Goal: Information Seeking & Learning: Learn about a topic

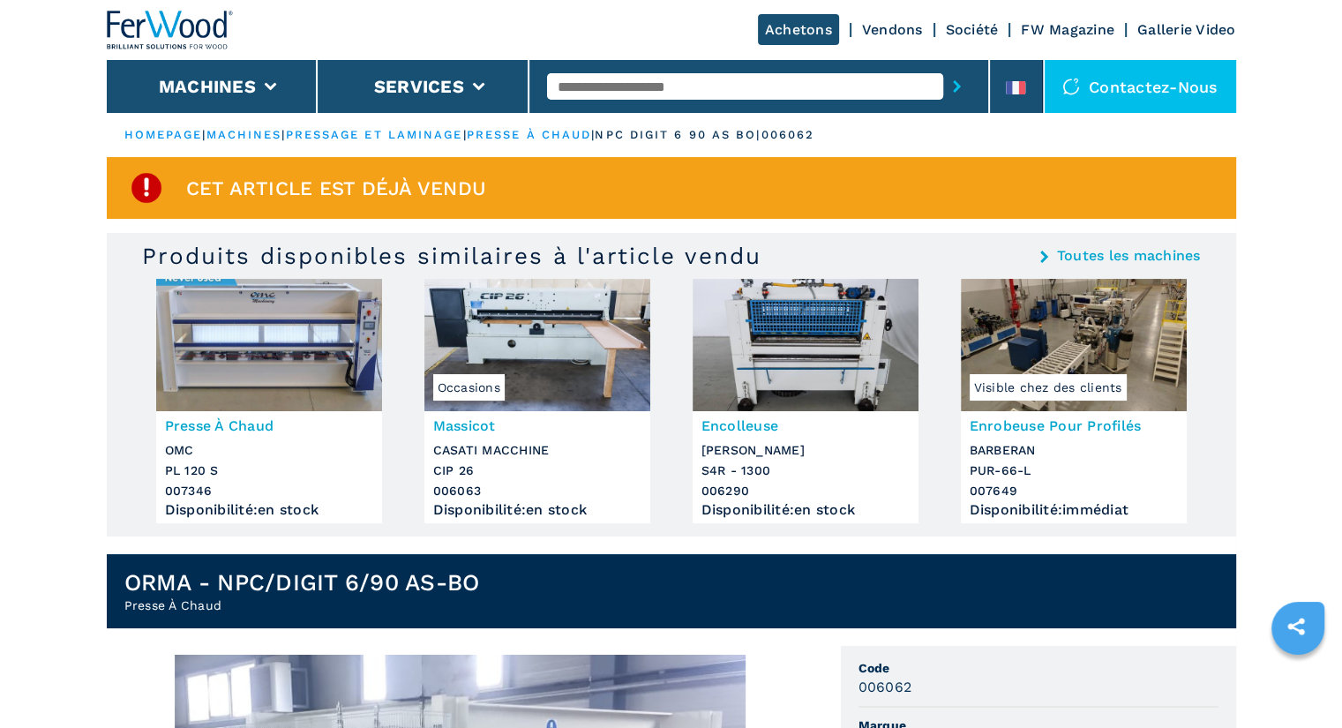
scroll to position [12, 0]
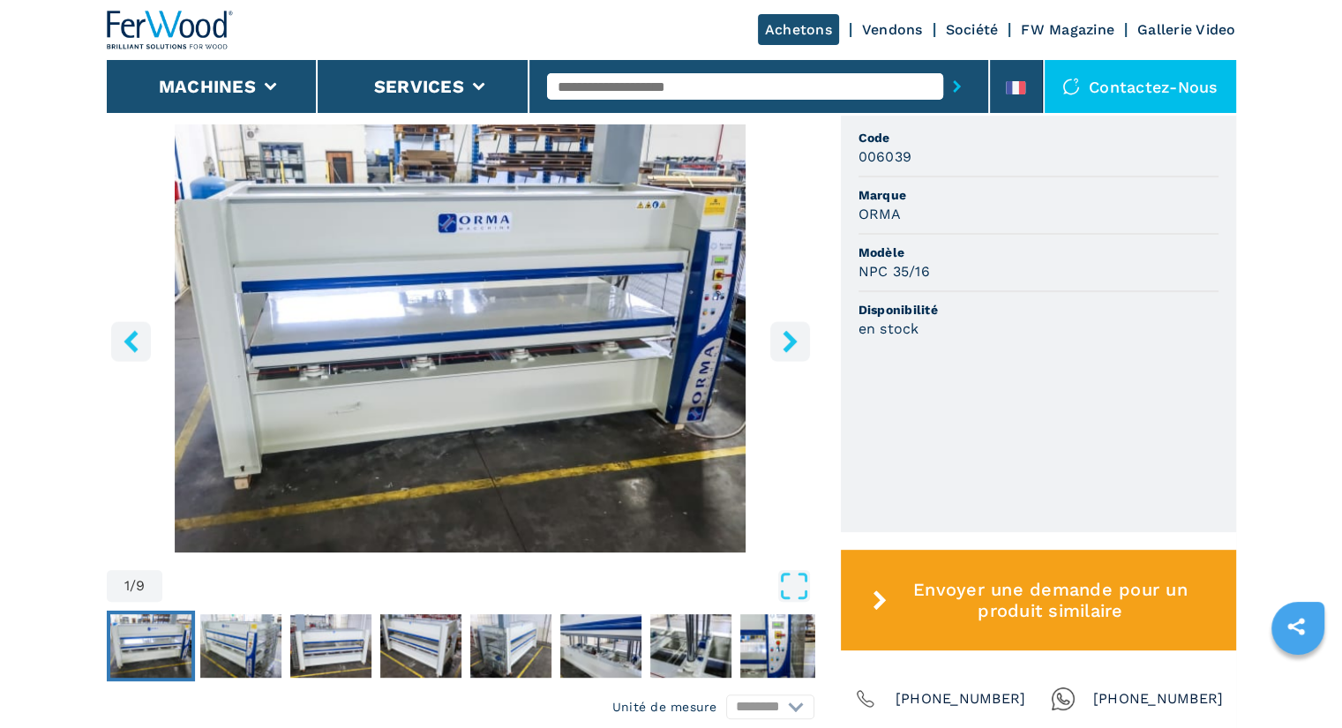
scroll to position [532, 0]
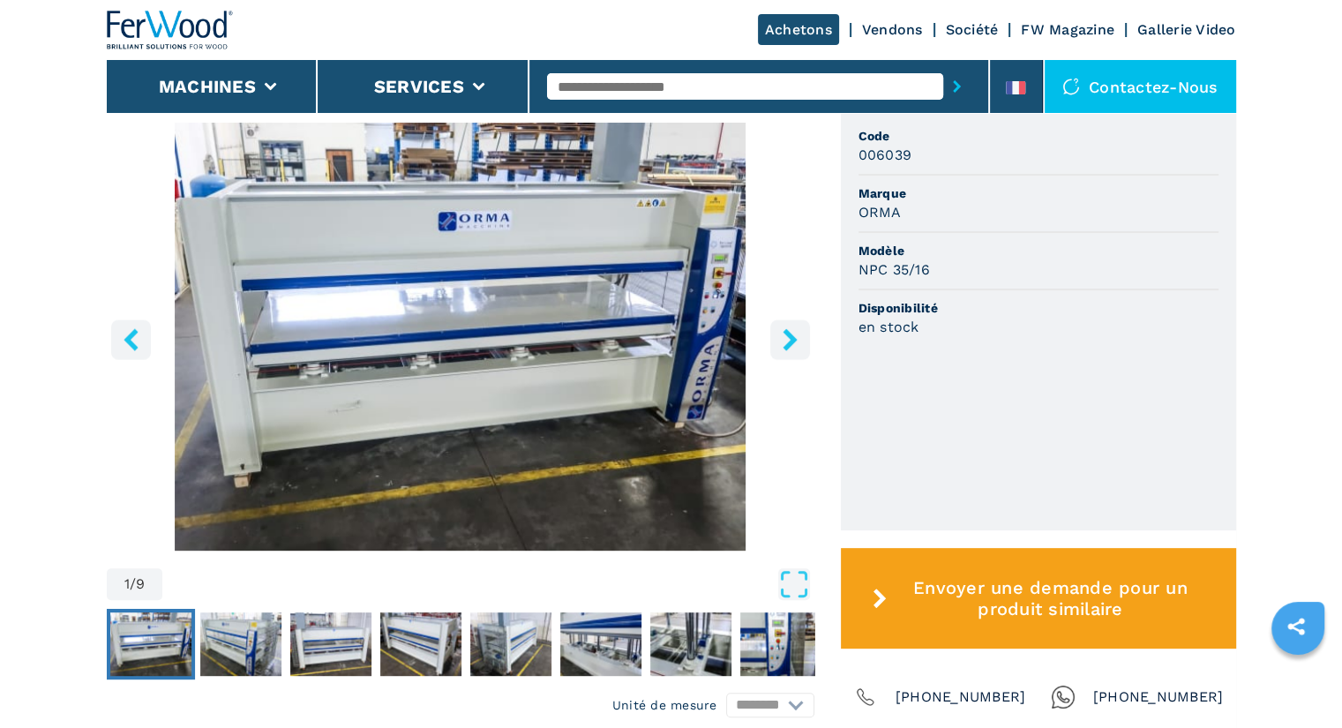
click at [789, 332] on icon "right-button" at bounding box center [790, 339] width 22 height 22
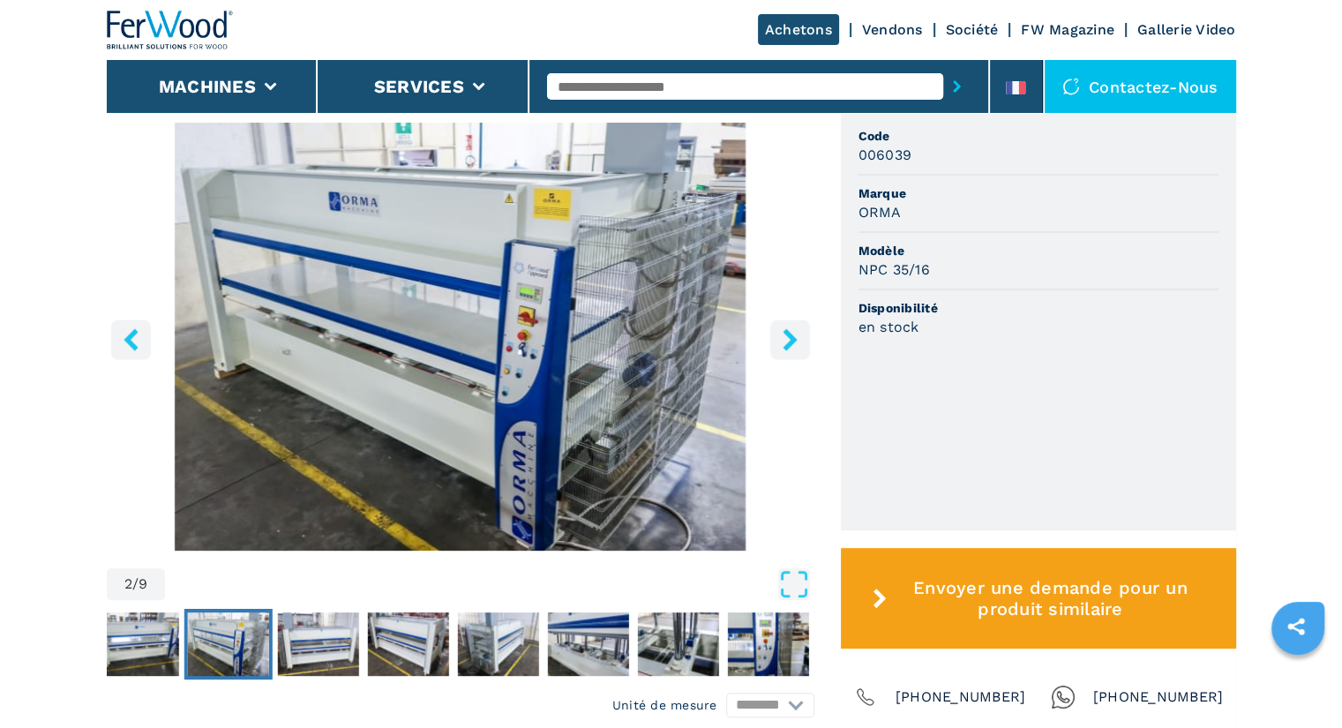
click at [789, 332] on icon "right-button" at bounding box center [790, 339] width 22 height 22
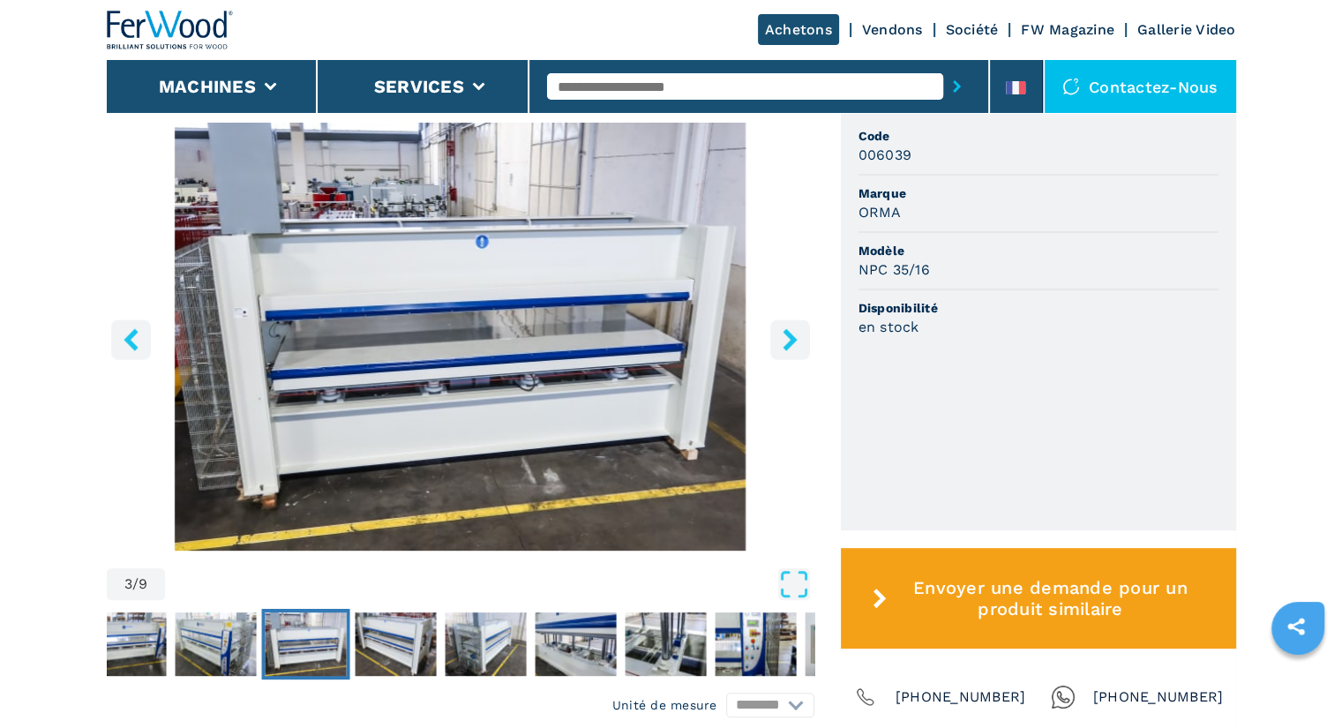
click at [789, 332] on icon "right-button" at bounding box center [790, 339] width 22 height 22
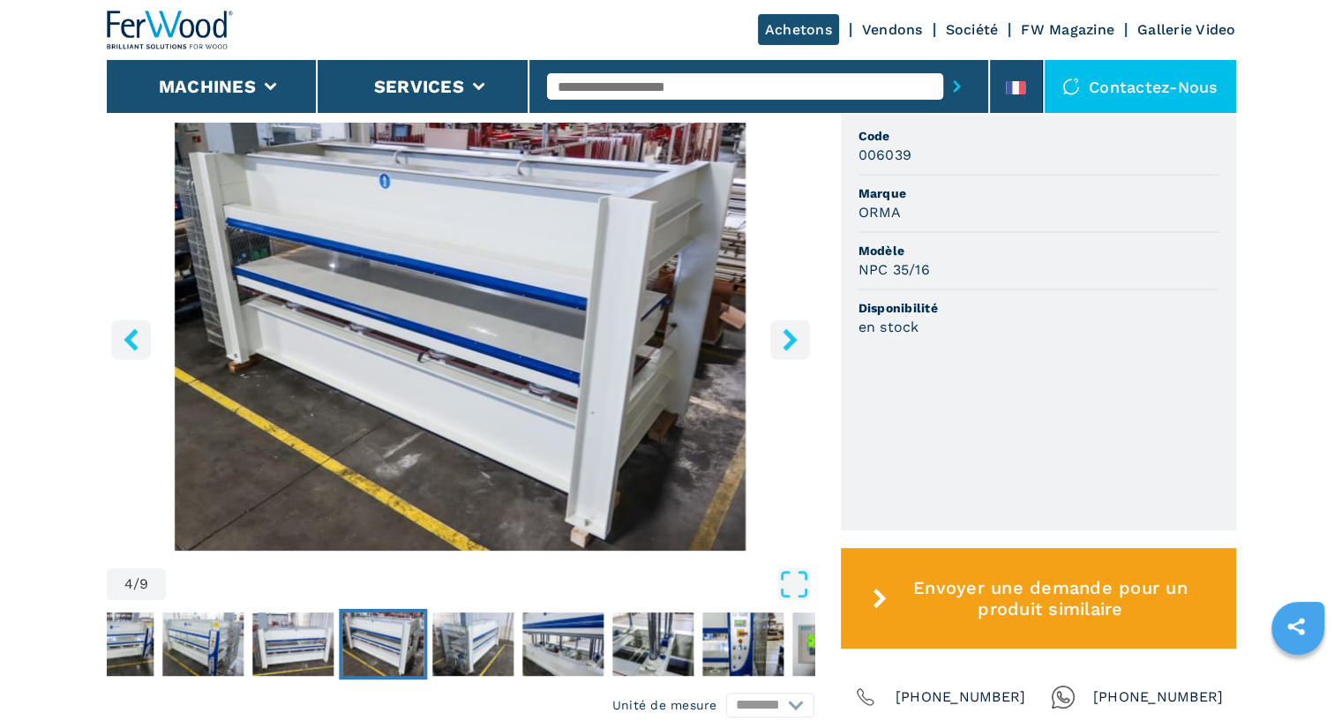
click at [789, 332] on icon "right-button" at bounding box center [790, 339] width 22 height 22
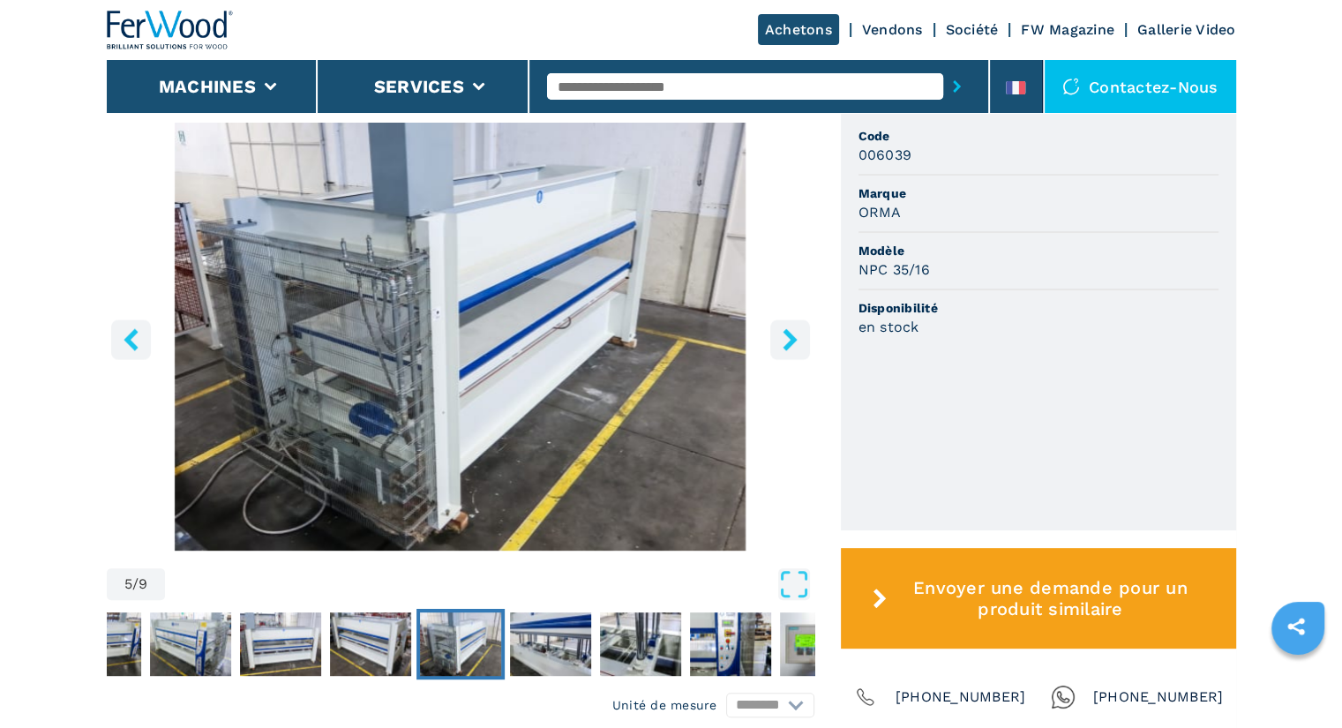
click at [789, 332] on icon "right-button" at bounding box center [790, 339] width 22 height 22
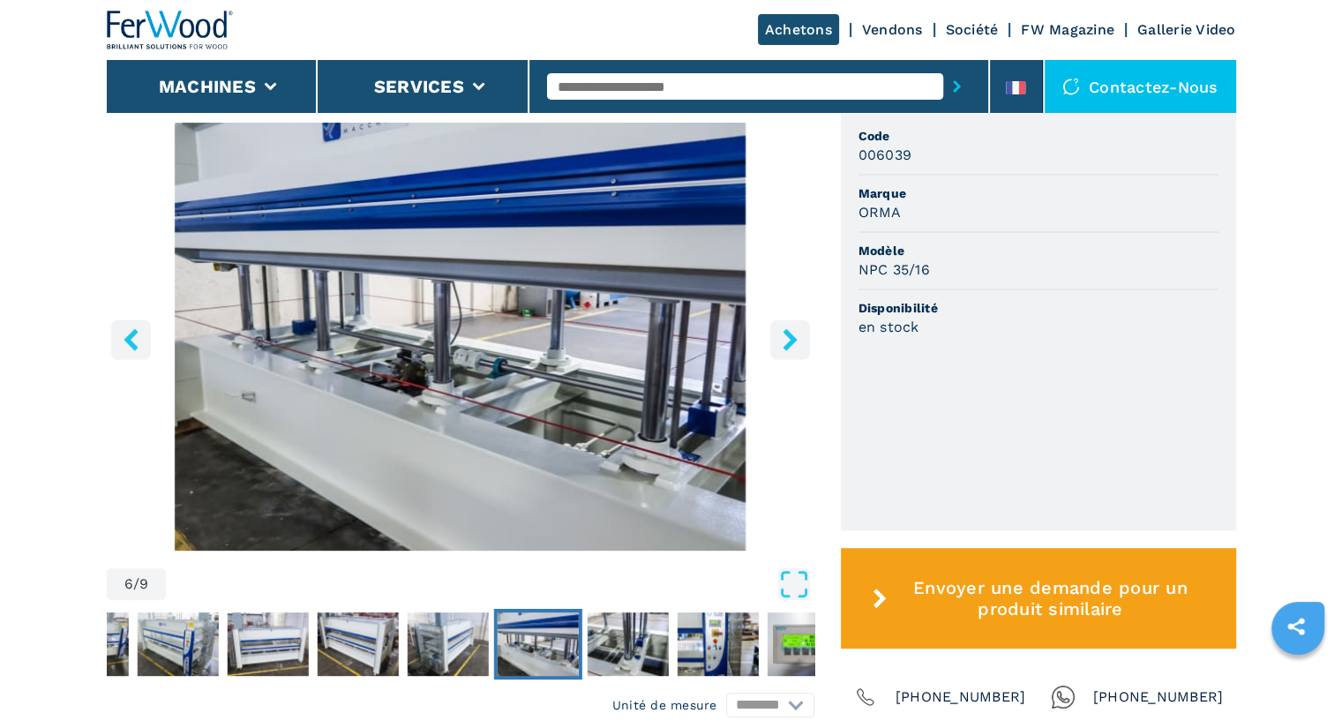
click at [789, 332] on icon "right-button" at bounding box center [790, 339] width 22 height 22
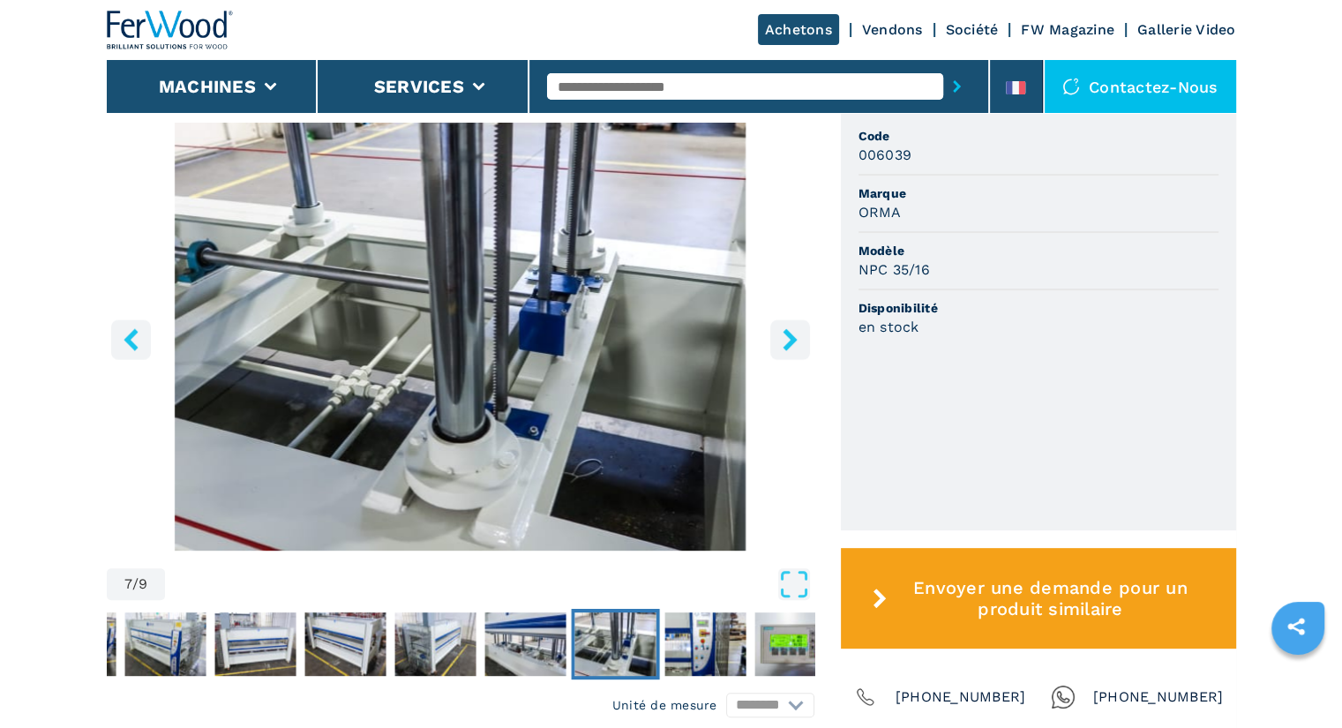
click at [789, 332] on icon "right-button" at bounding box center [790, 339] width 22 height 22
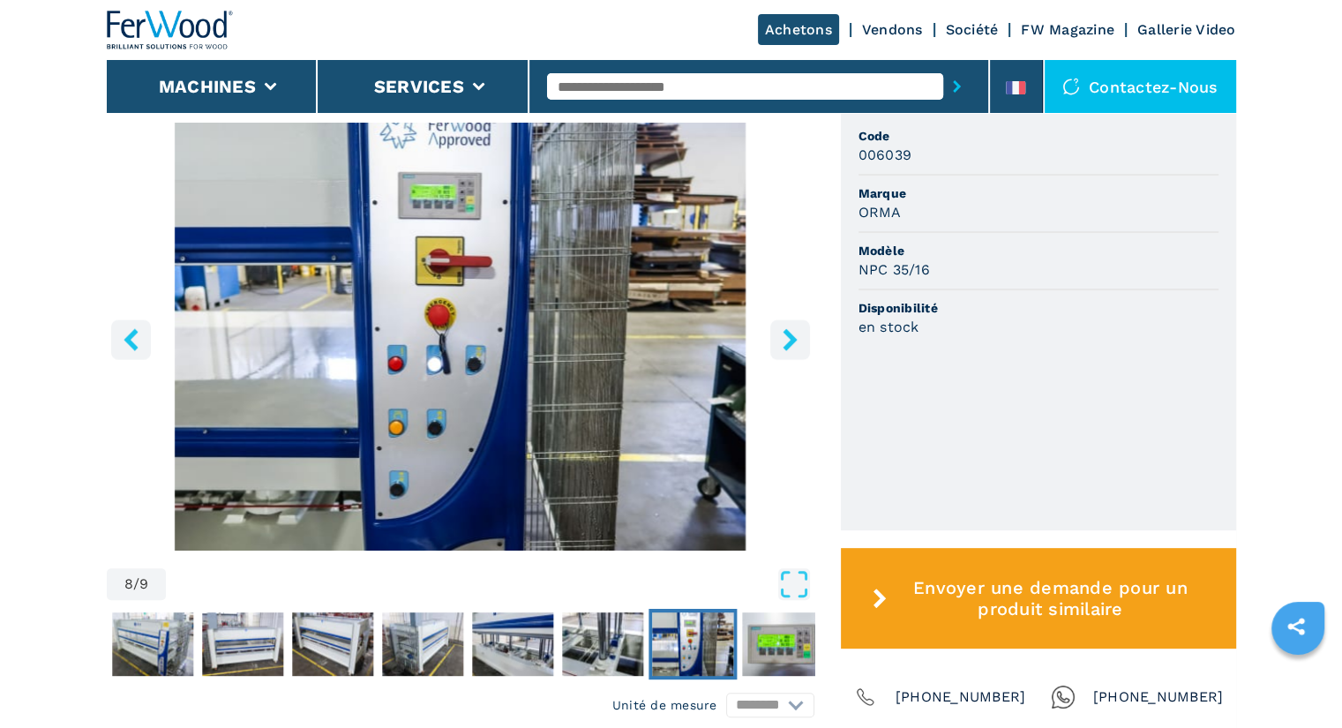
click at [789, 332] on icon "right-button" at bounding box center [790, 339] width 22 height 22
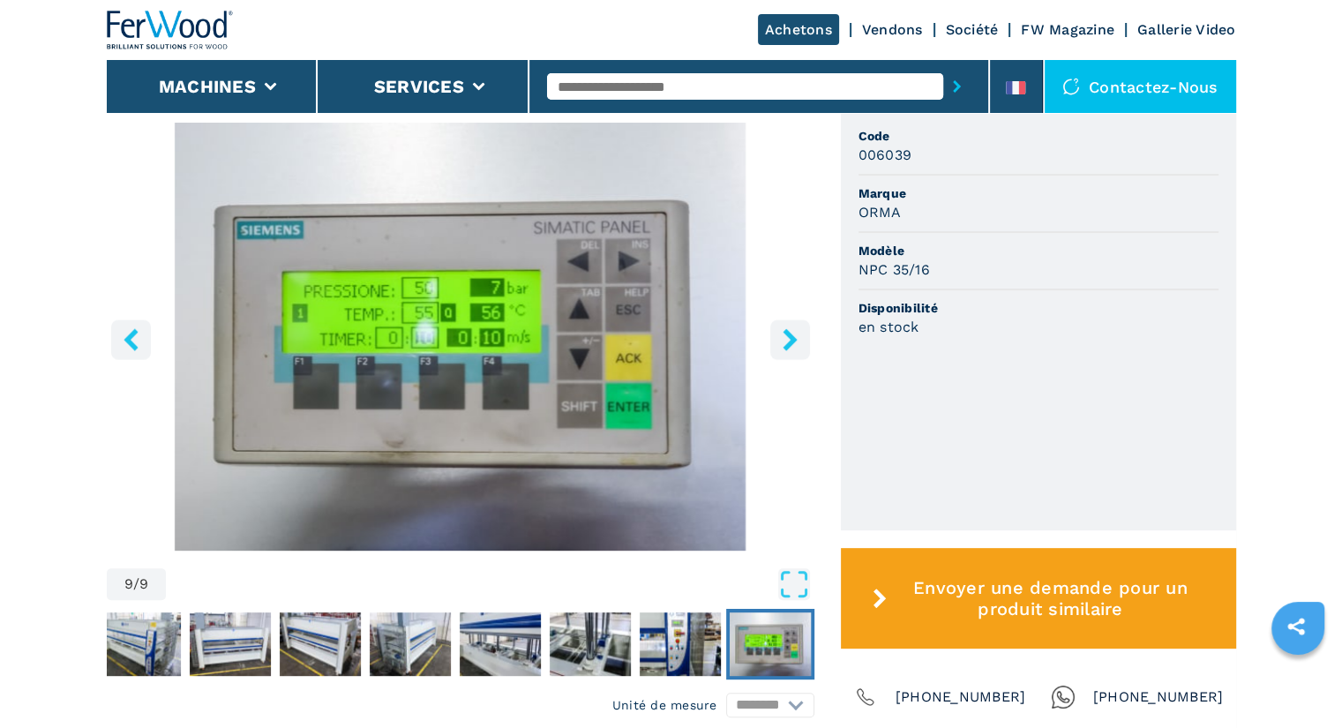
click at [789, 332] on icon "right-button" at bounding box center [790, 339] width 22 height 22
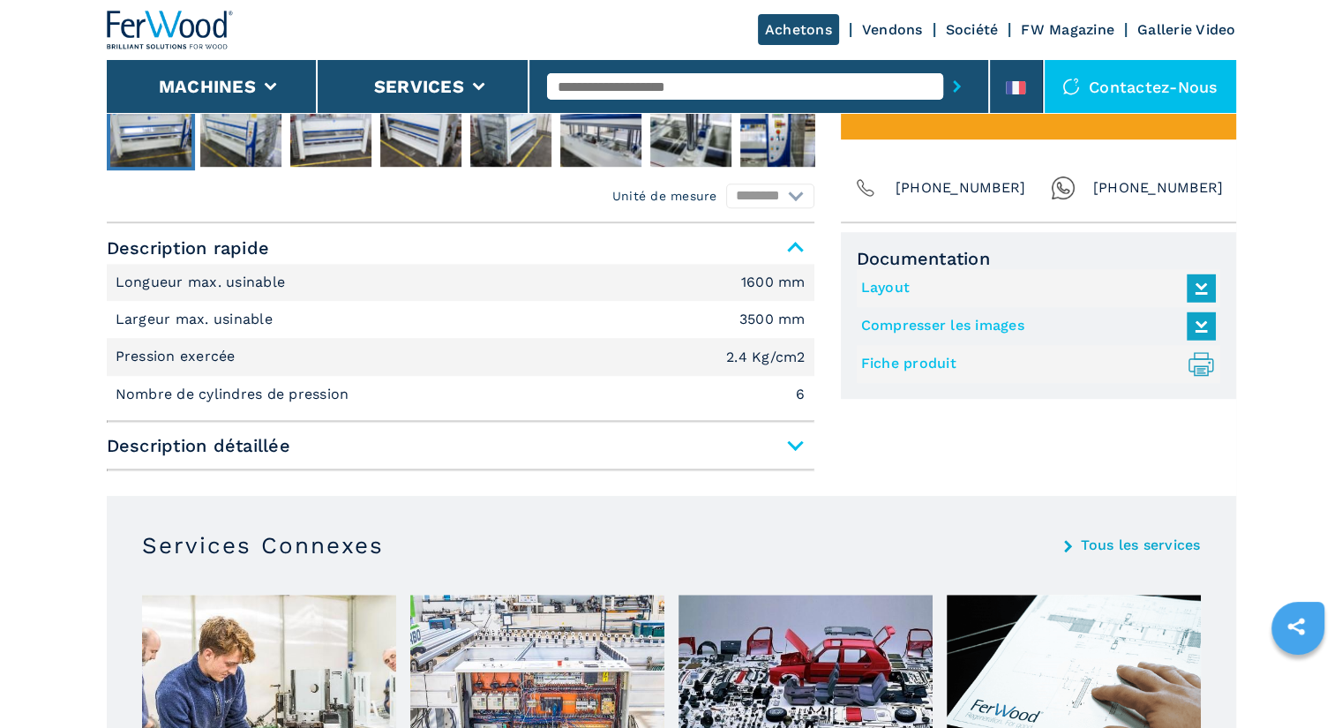
scroll to position [1043, 0]
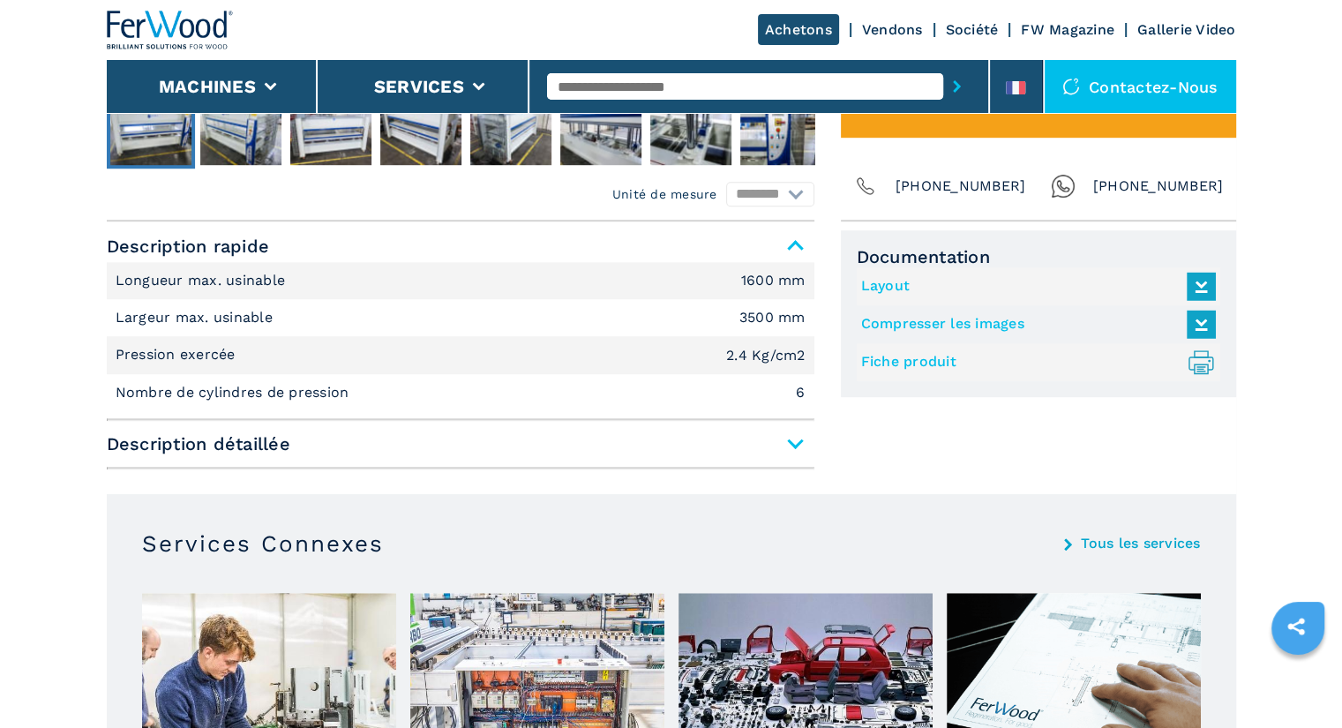
click at [792, 441] on span "Description détaillée" at bounding box center [460, 444] width 707 height 32
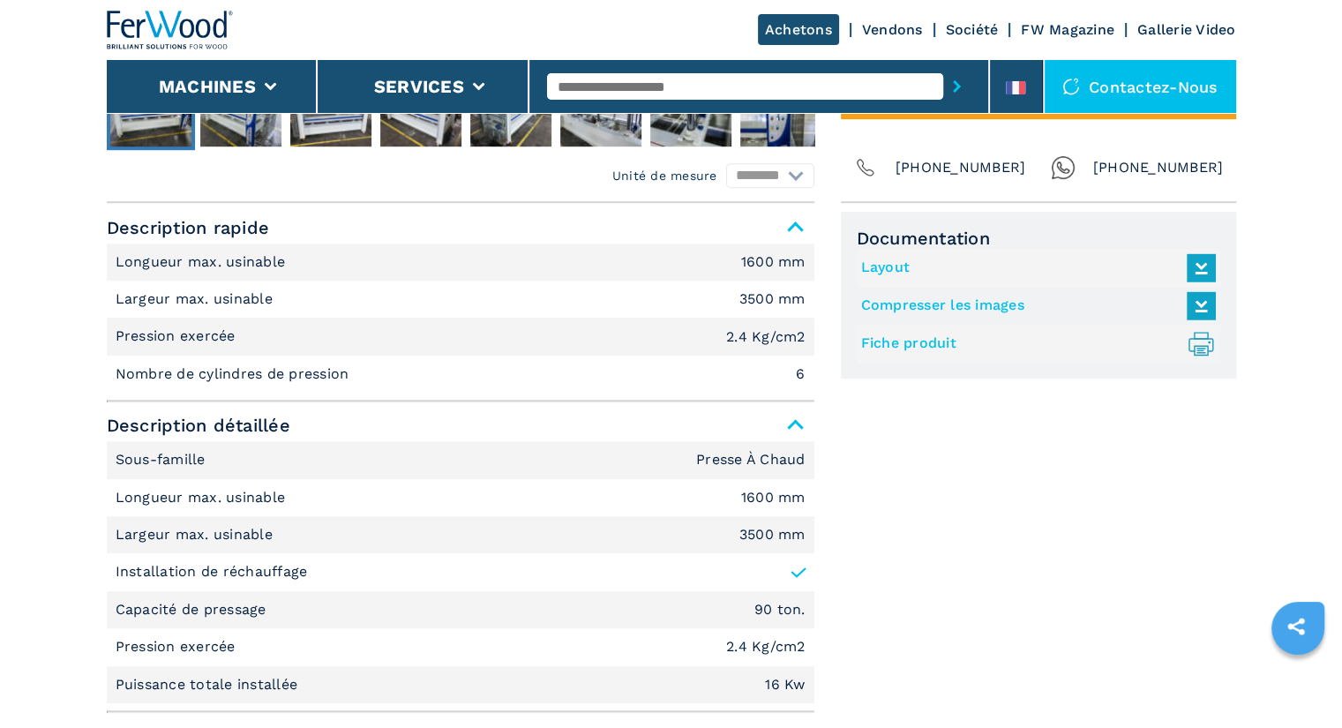
scroll to position [1041, 0]
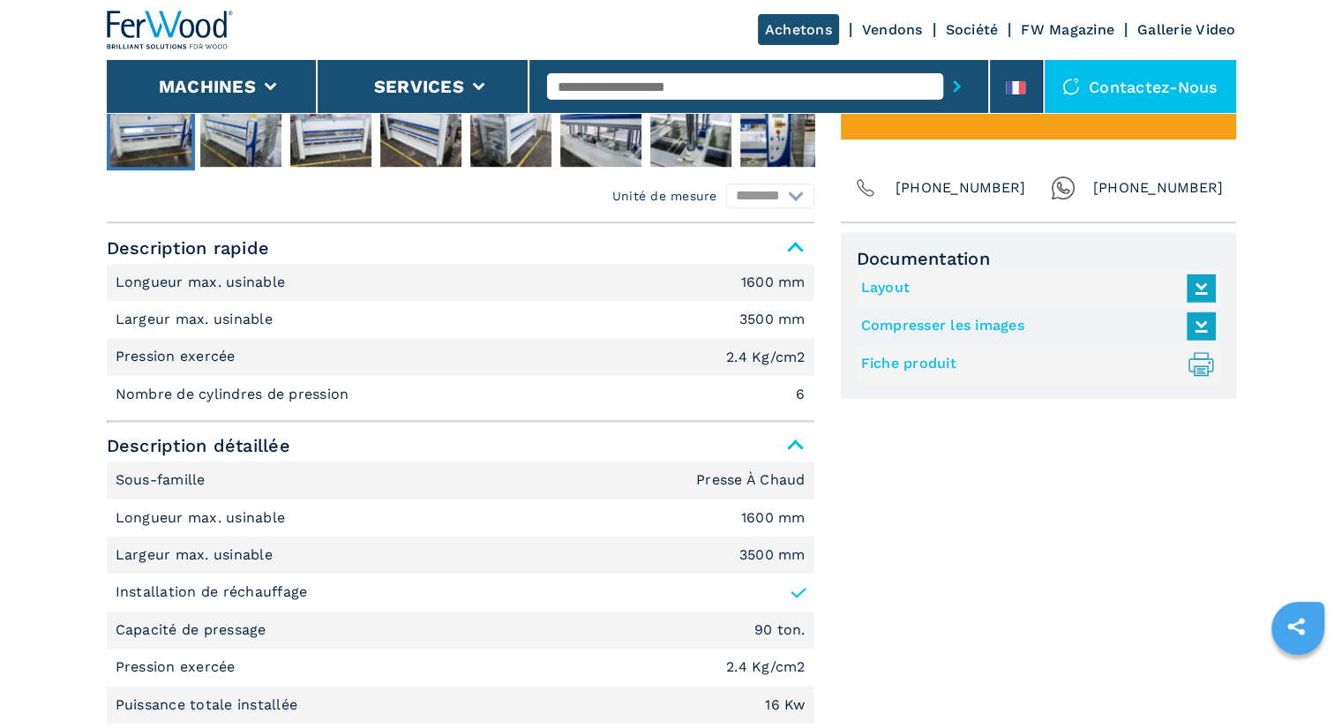
click at [1197, 357] on icon ".prefix__st0{stroke-linecap:round;stroke-linejoin:round}.prefix__st0,.prefix__s…" at bounding box center [1200, 363] width 29 height 29
click at [1204, 286] on icon at bounding box center [1201, 287] width 38 height 37
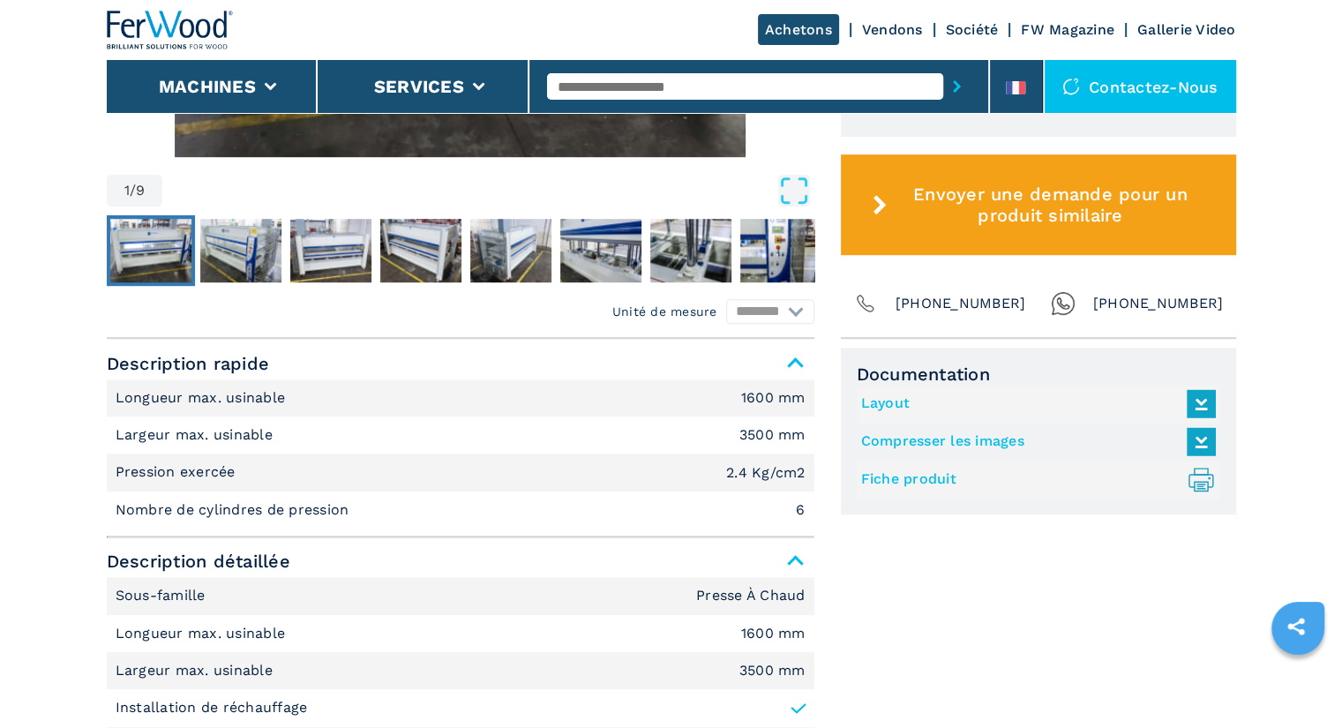
scroll to position [931, 0]
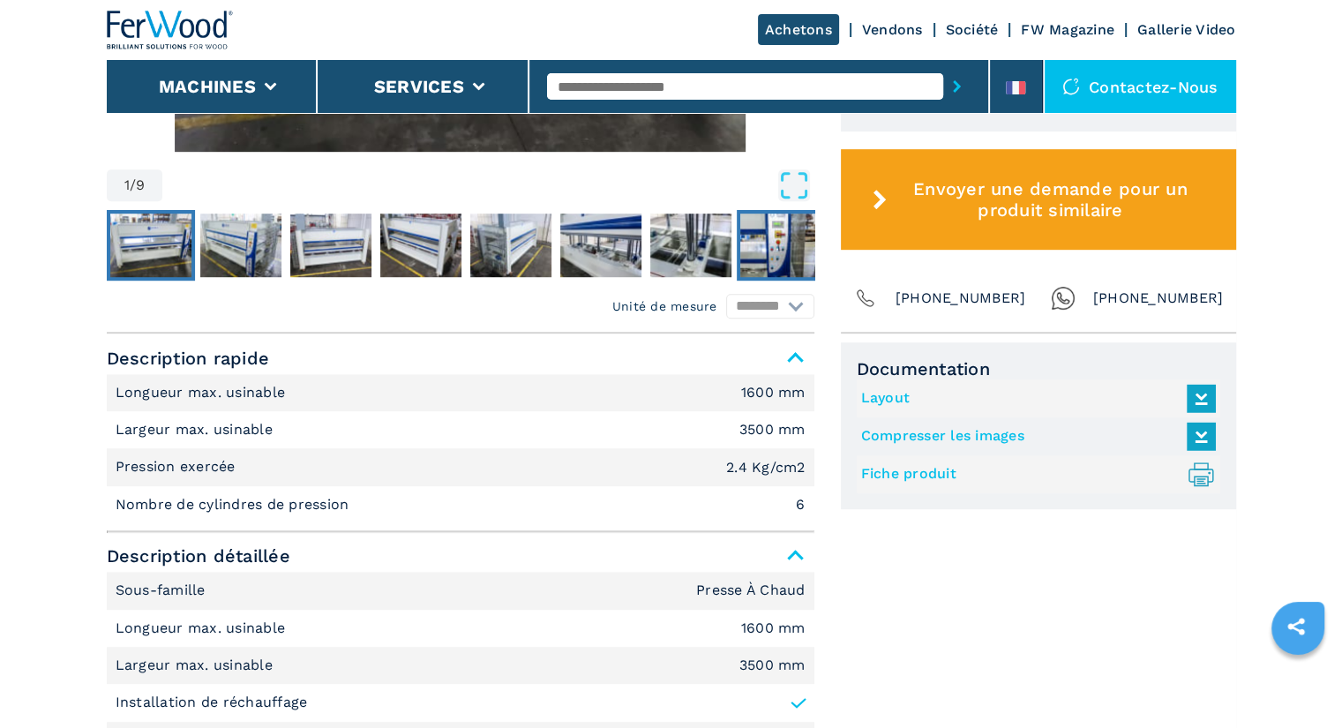
click at [791, 241] on img "Go to Slide 8" at bounding box center [780, 245] width 81 height 64
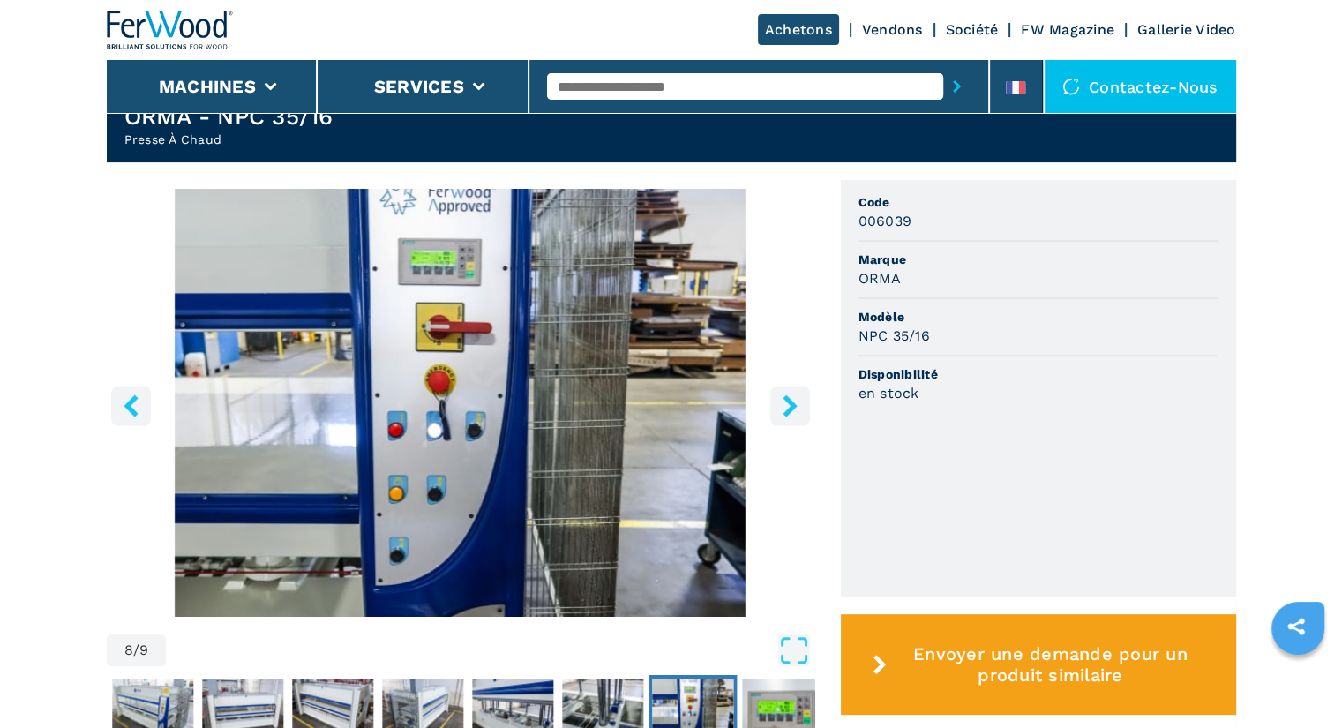
scroll to position [467, 0]
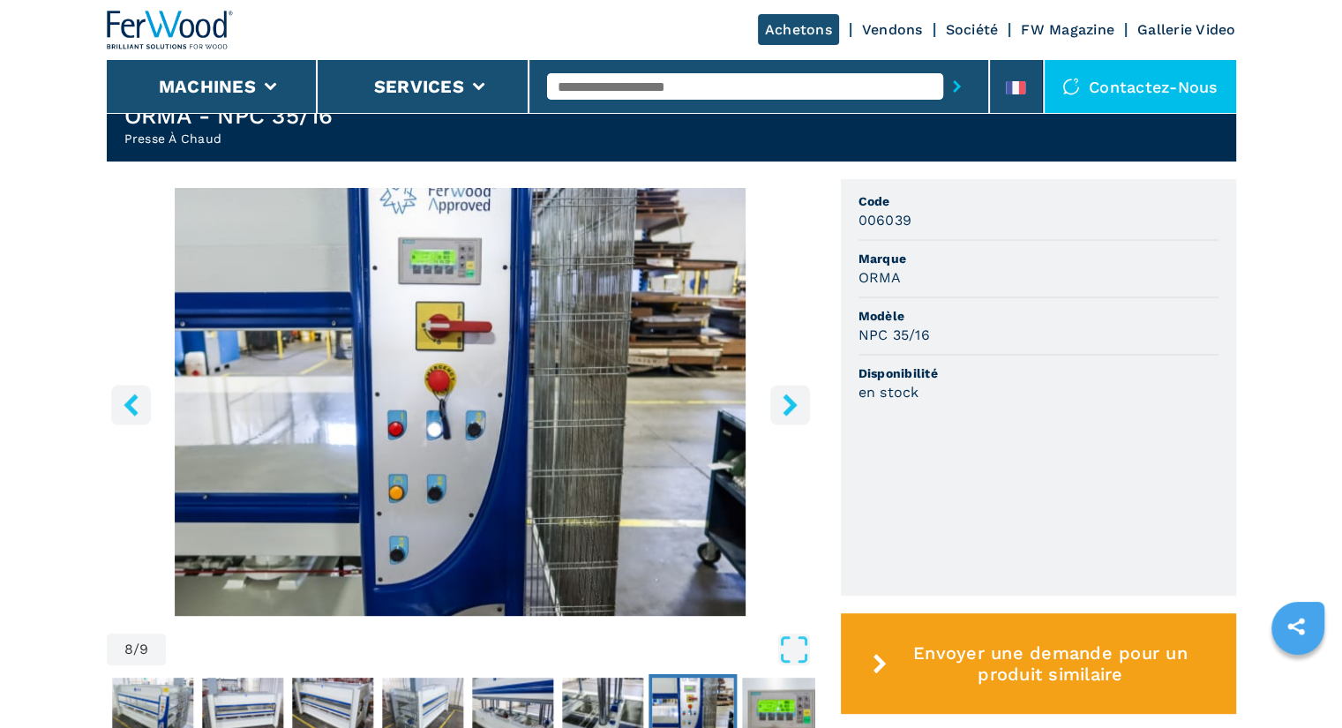
click at [131, 400] on icon "left-button" at bounding box center [130, 404] width 14 height 22
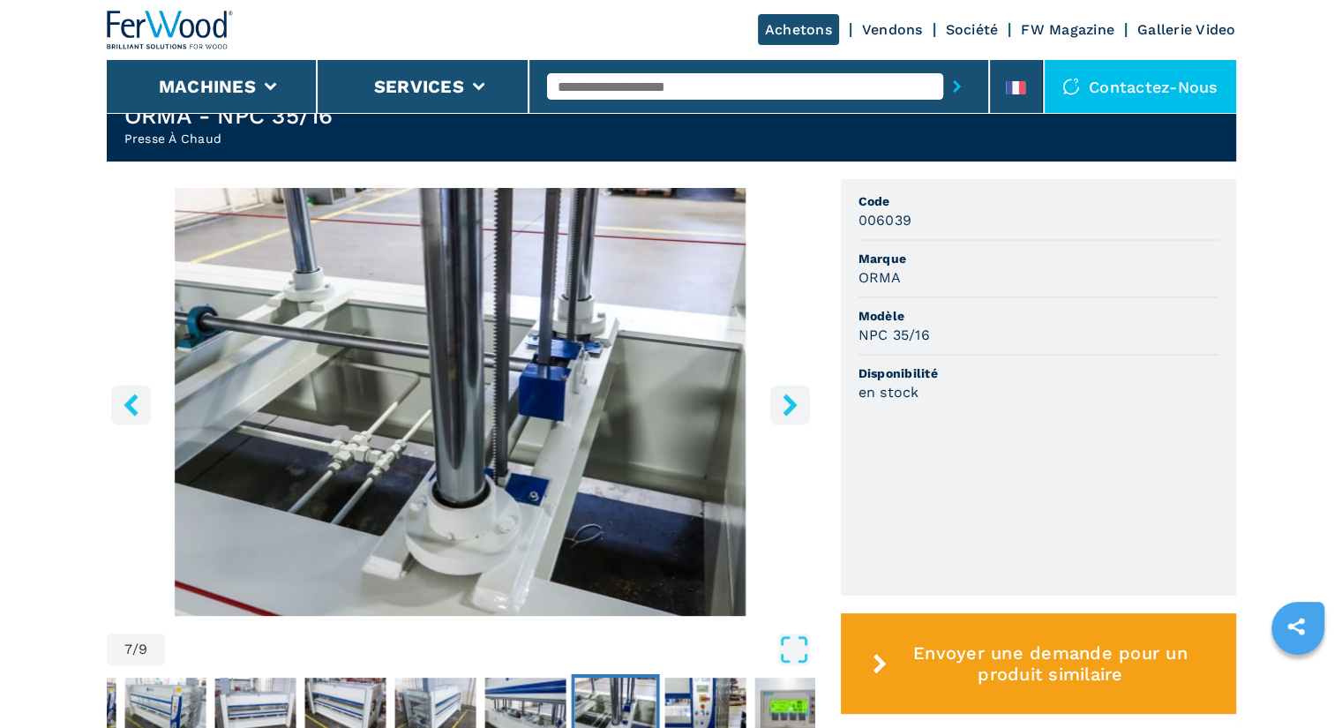
click at [131, 400] on icon "left-button" at bounding box center [130, 404] width 14 height 22
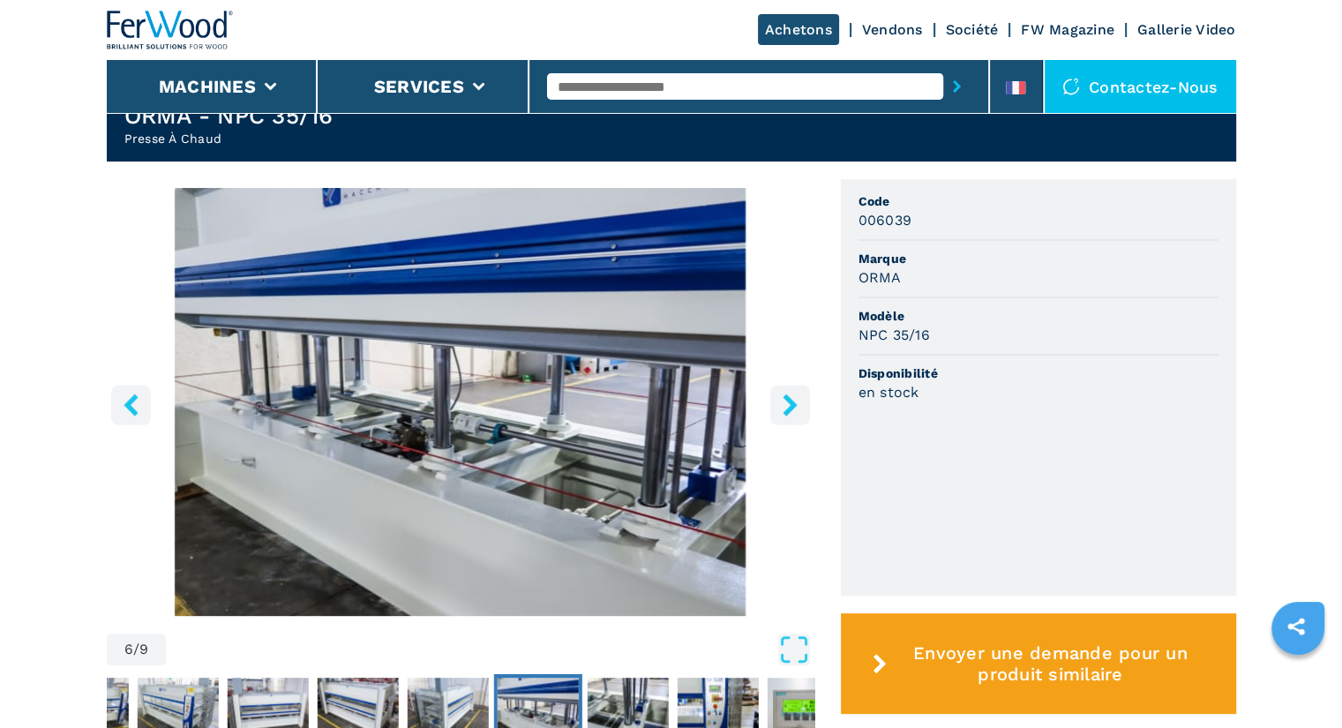
click at [131, 400] on icon "left-button" at bounding box center [130, 404] width 14 height 22
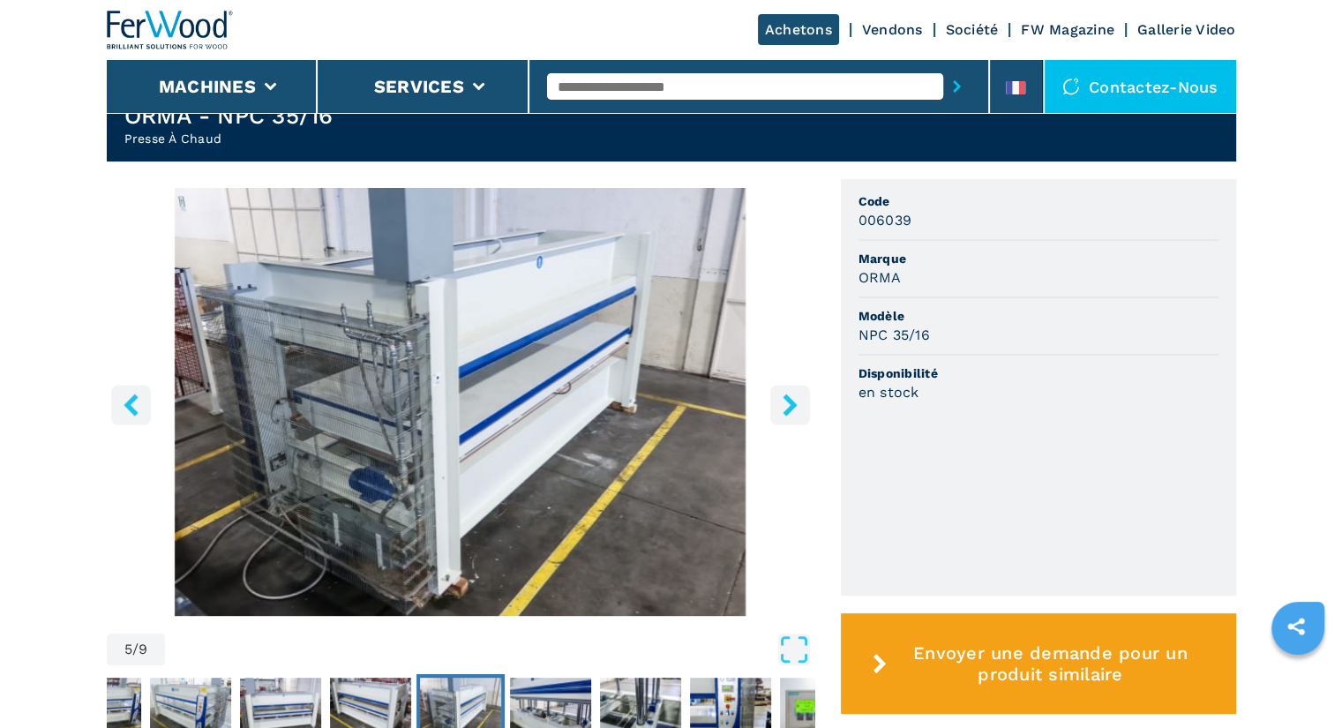
click at [131, 400] on icon "left-button" at bounding box center [130, 404] width 14 height 22
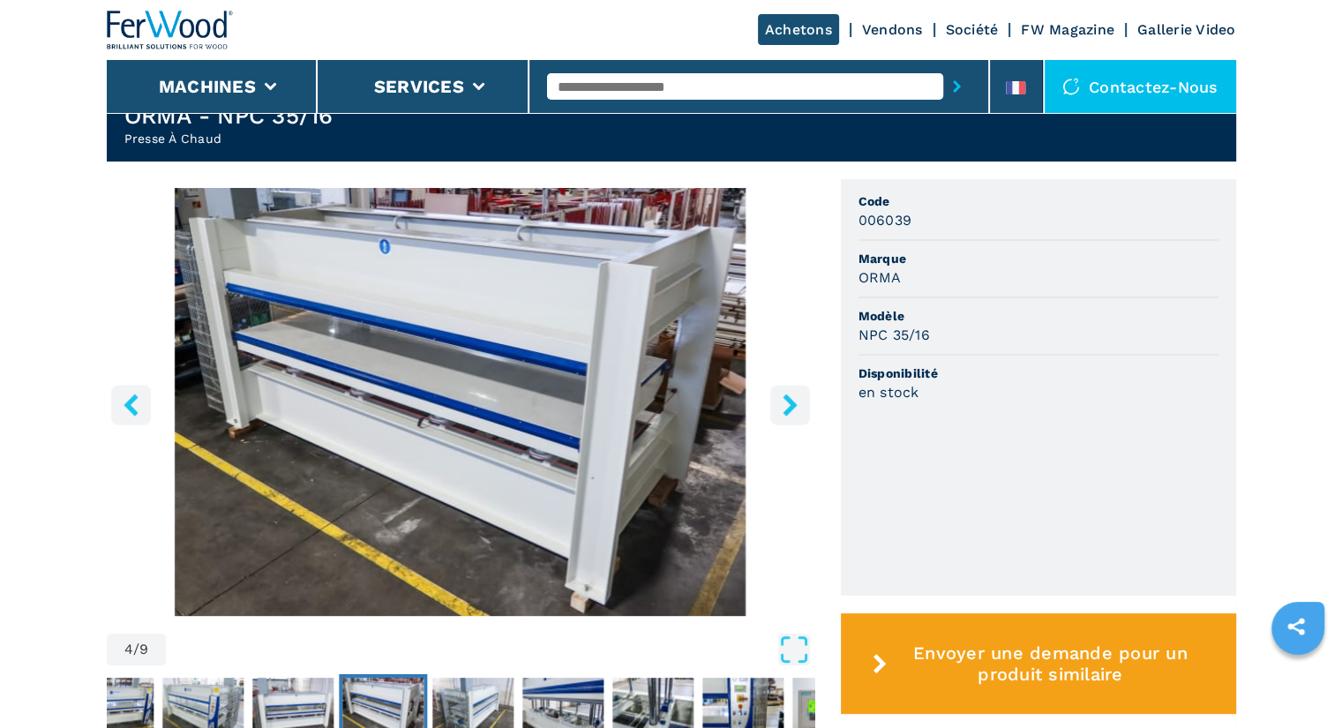
click at [131, 400] on icon "left-button" at bounding box center [130, 404] width 14 height 22
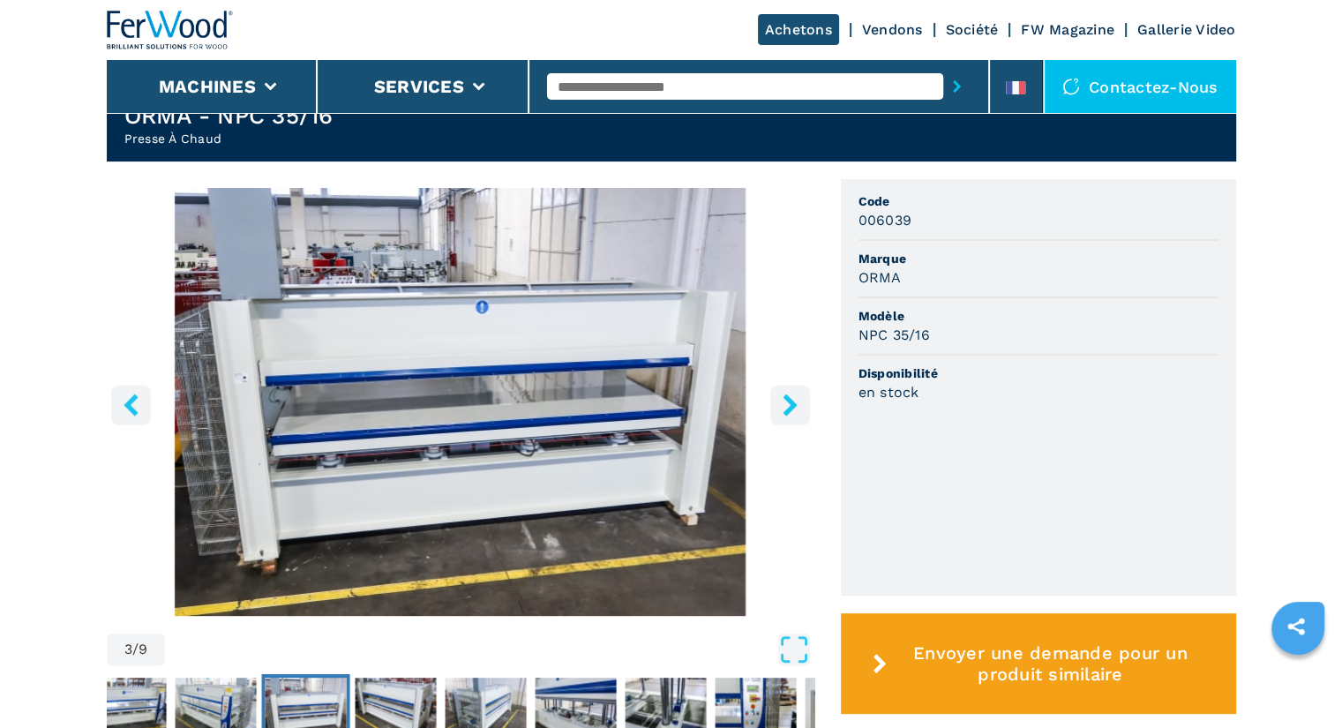
click at [131, 400] on icon "left-button" at bounding box center [130, 404] width 14 height 22
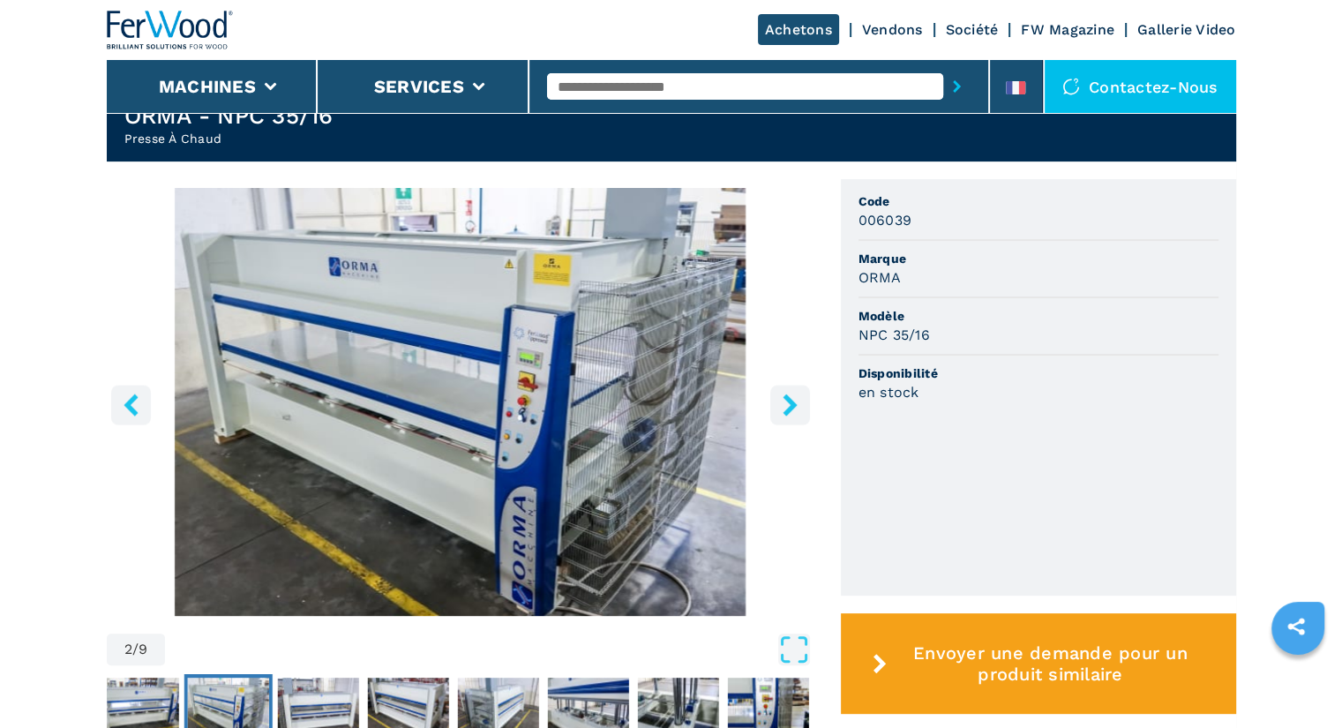
click at [131, 400] on icon "left-button" at bounding box center [130, 404] width 14 height 22
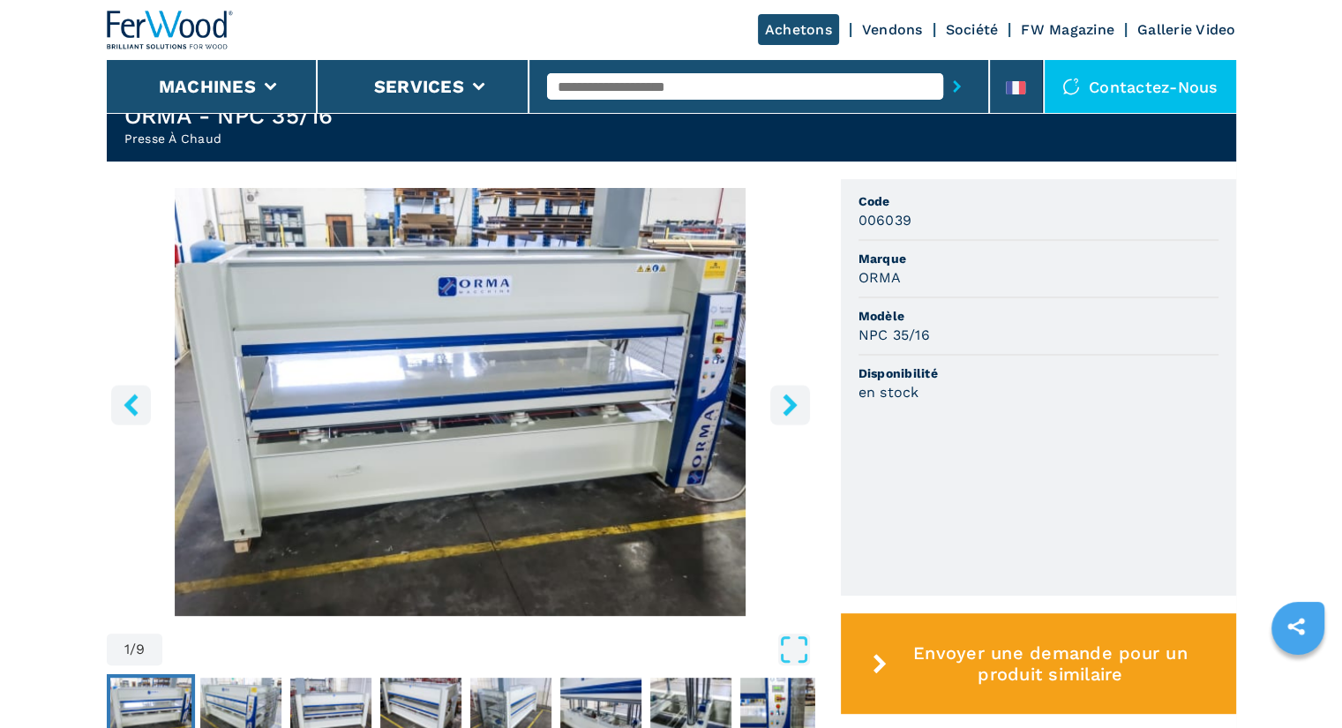
click at [131, 400] on icon "left-button" at bounding box center [130, 404] width 14 height 22
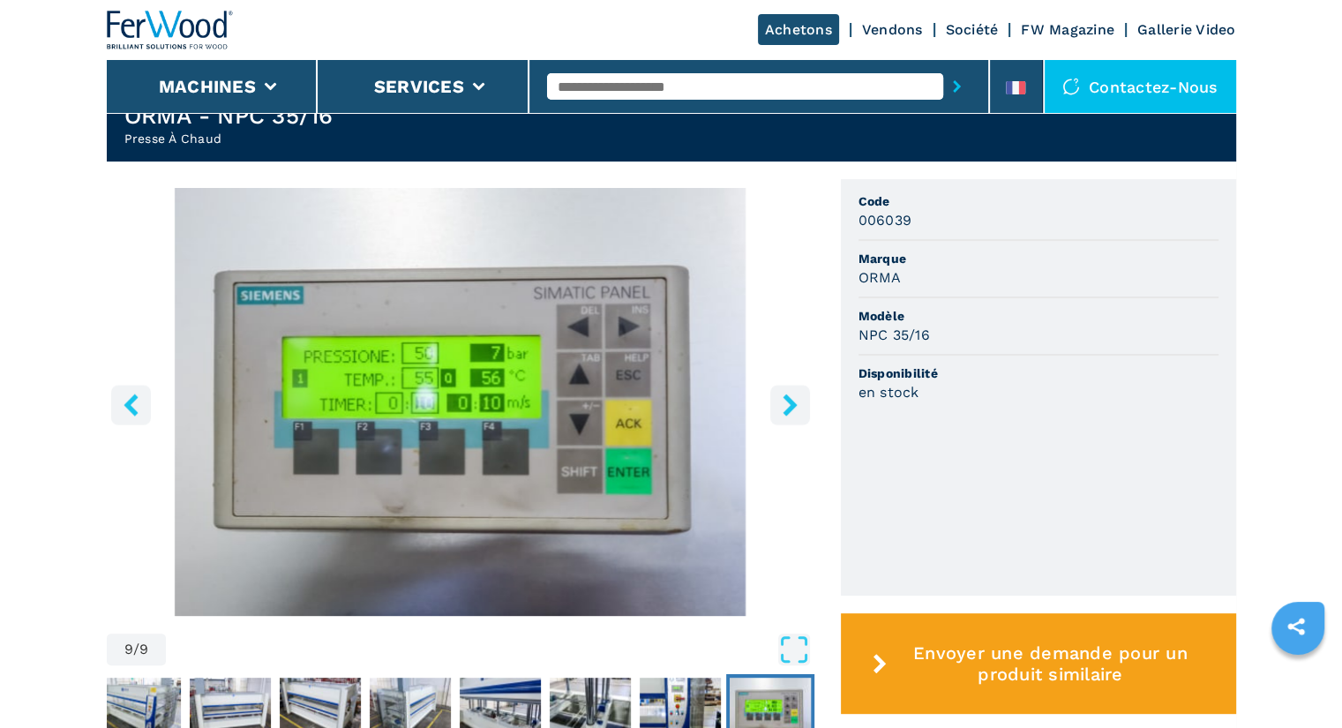
click at [131, 400] on icon "left-button" at bounding box center [130, 404] width 14 height 22
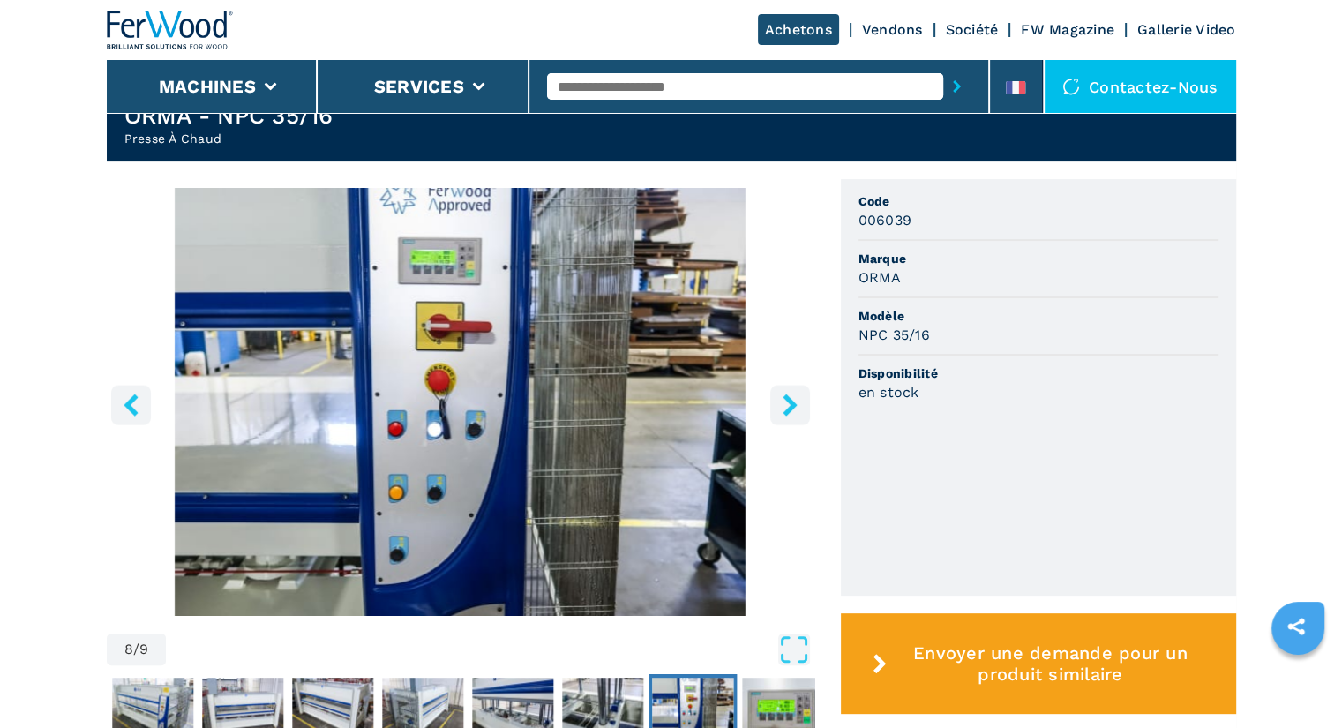
click at [131, 400] on icon "left-button" at bounding box center [130, 404] width 14 height 22
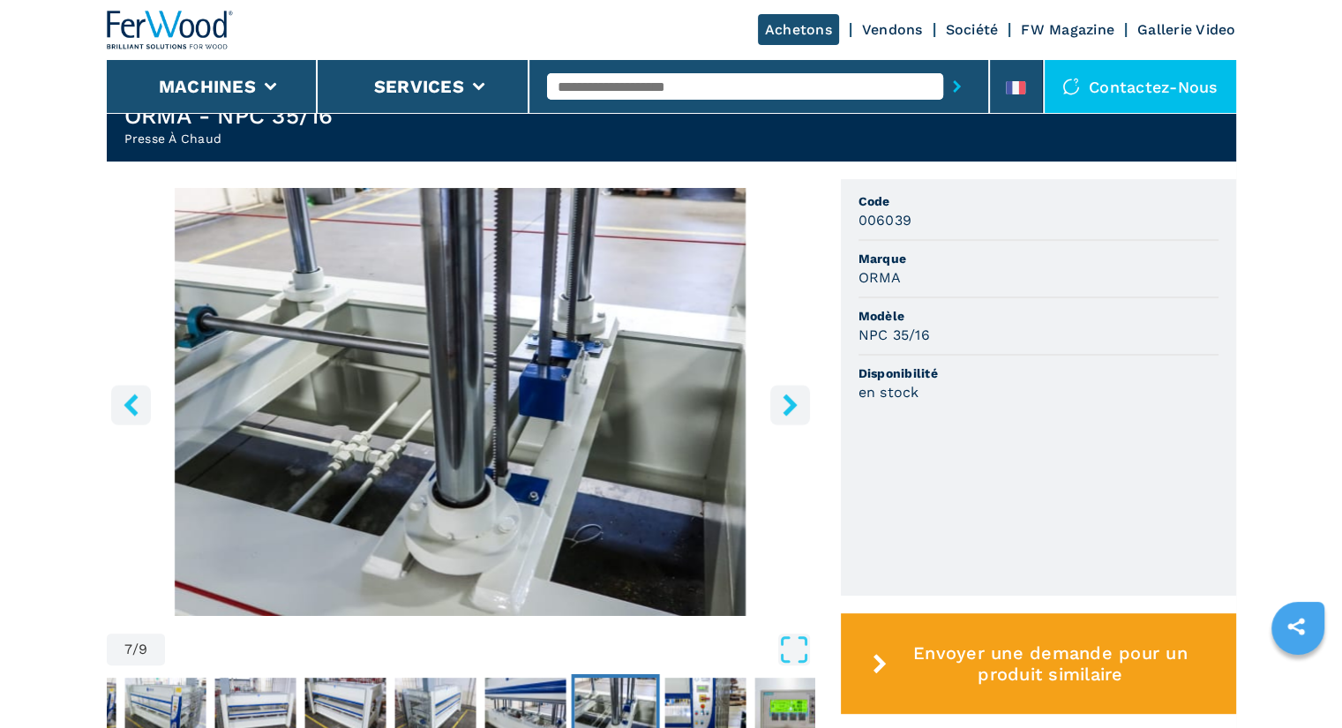
click at [131, 400] on icon "left-button" at bounding box center [130, 404] width 14 height 22
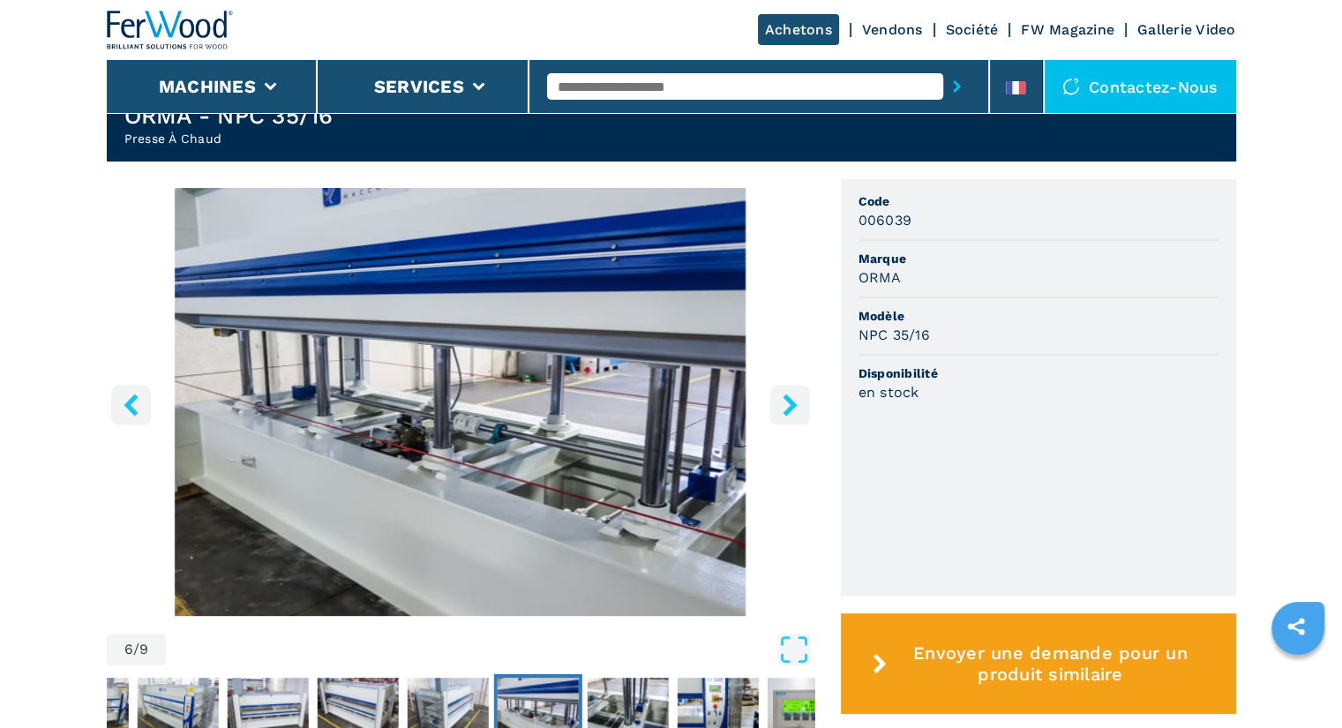
click at [131, 400] on icon "left-button" at bounding box center [130, 404] width 14 height 22
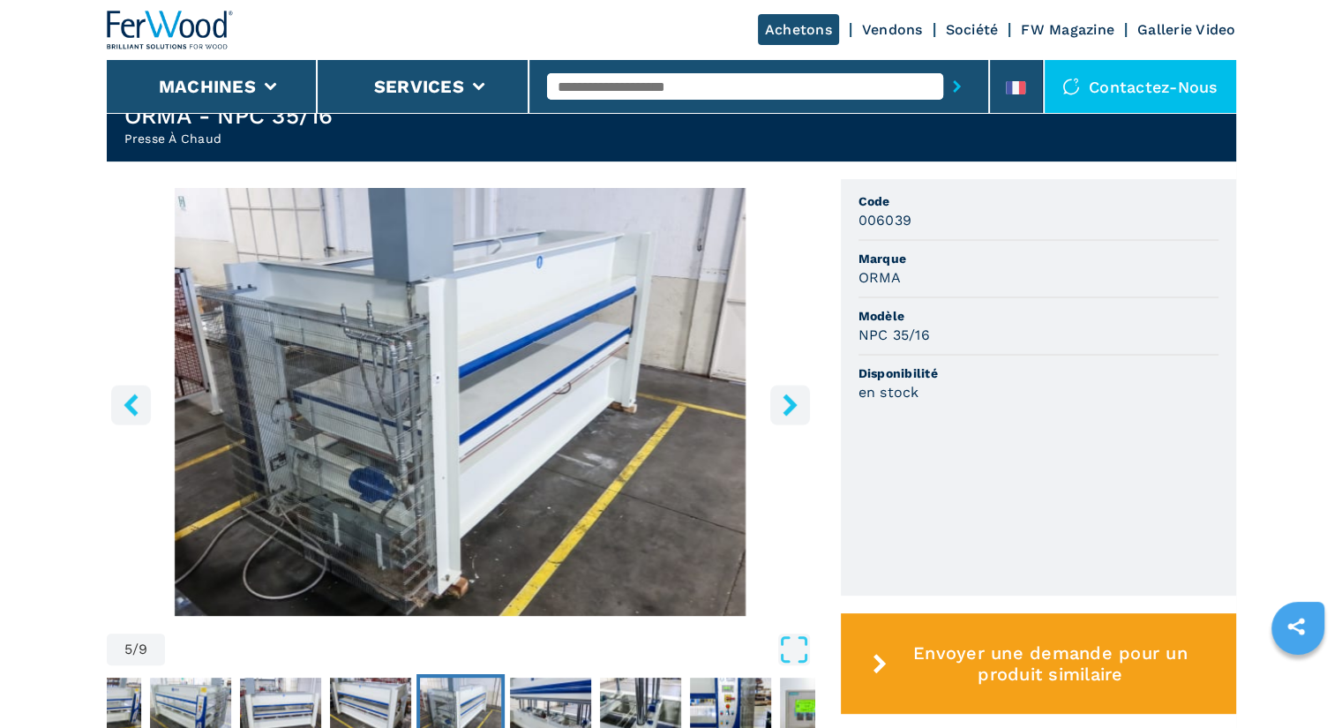
click at [131, 400] on icon "left-button" at bounding box center [130, 404] width 14 height 22
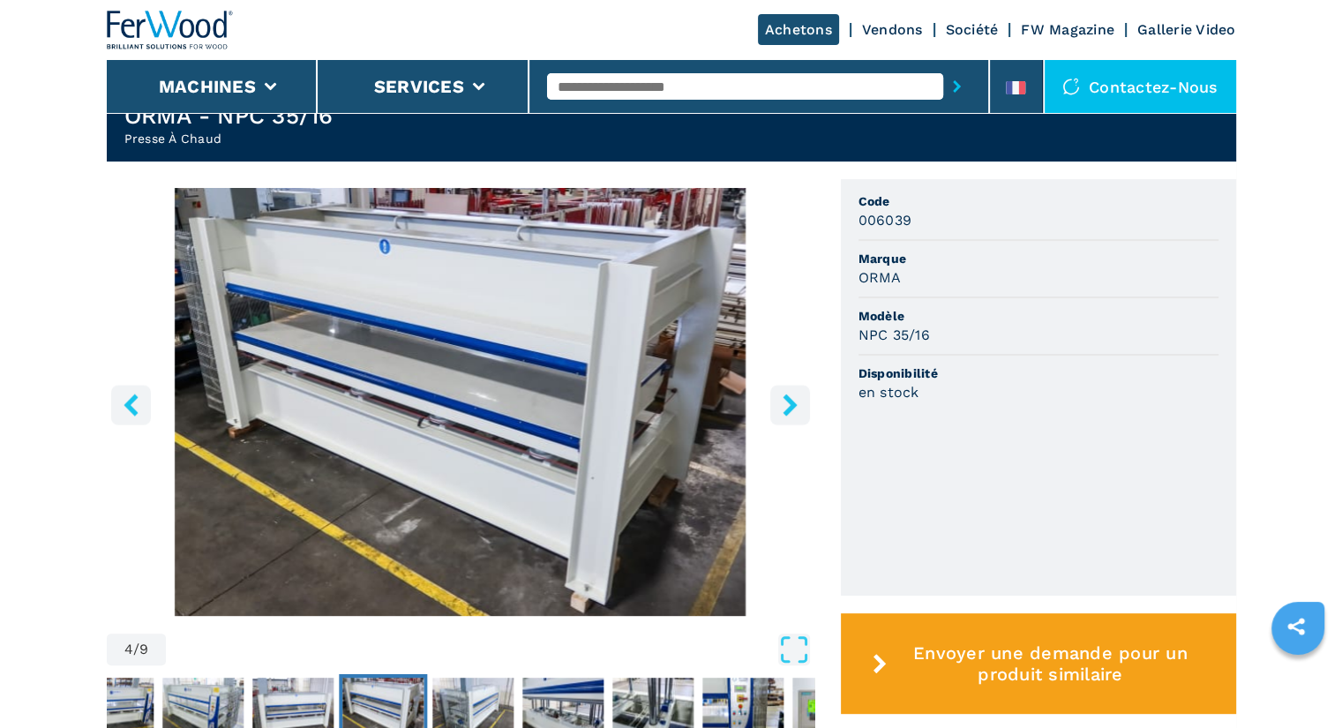
click at [131, 400] on icon "left-button" at bounding box center [130, 404] width 14 height 22
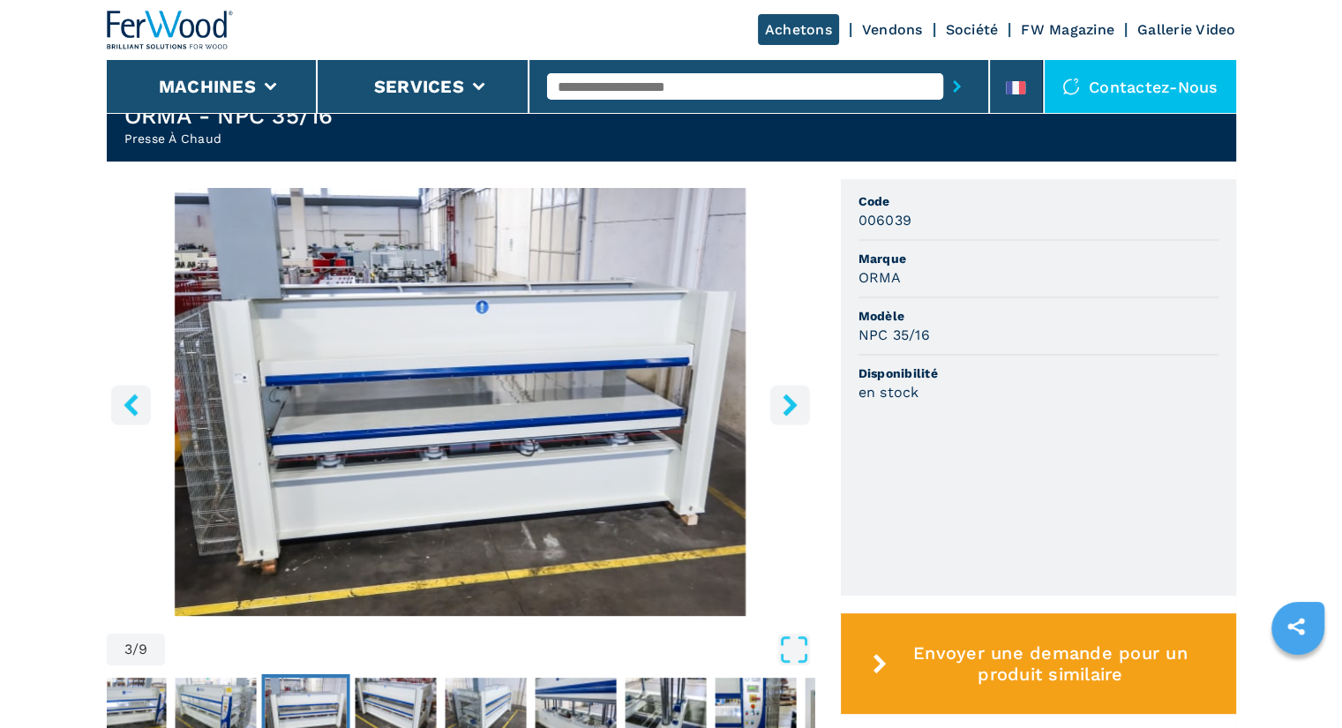
click at [131, 400] on icon "left-button" at bounding box center [130, 404] width 14 height 22
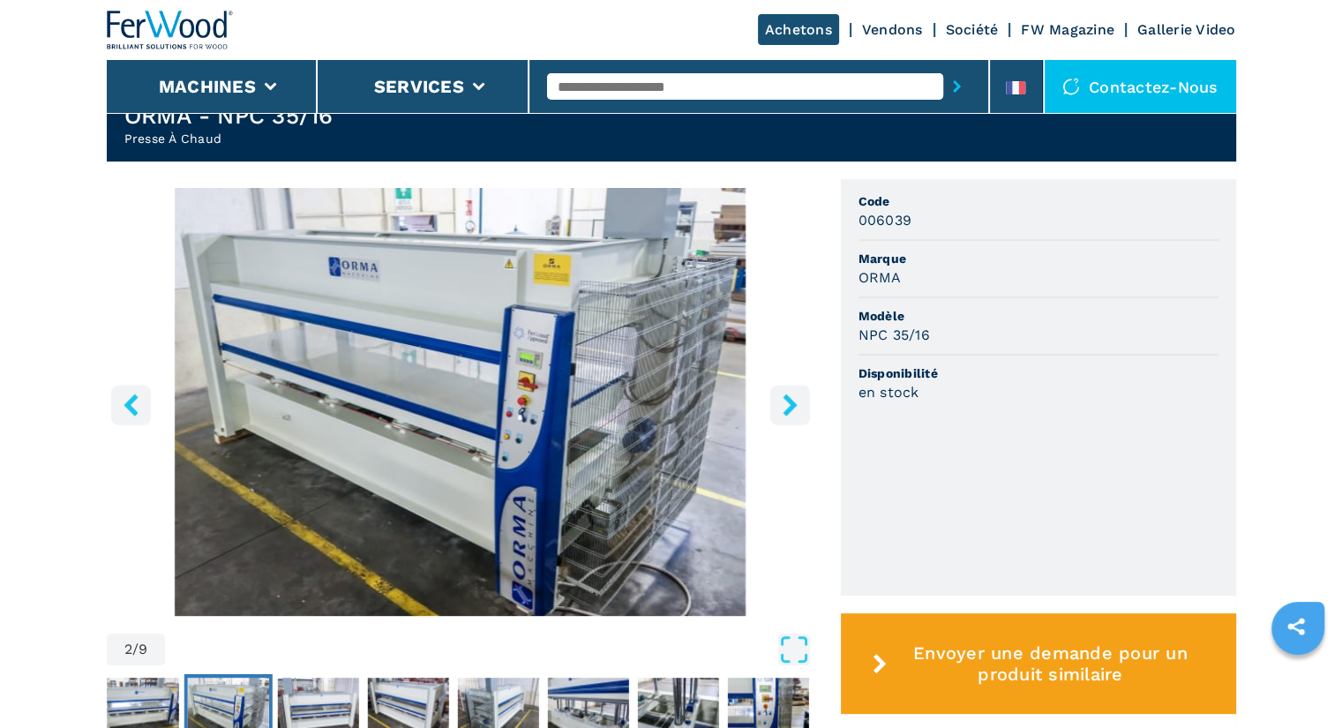
click at [131, 400] on icon "left-button" at bounding box center [130, 404] width 14 height 22
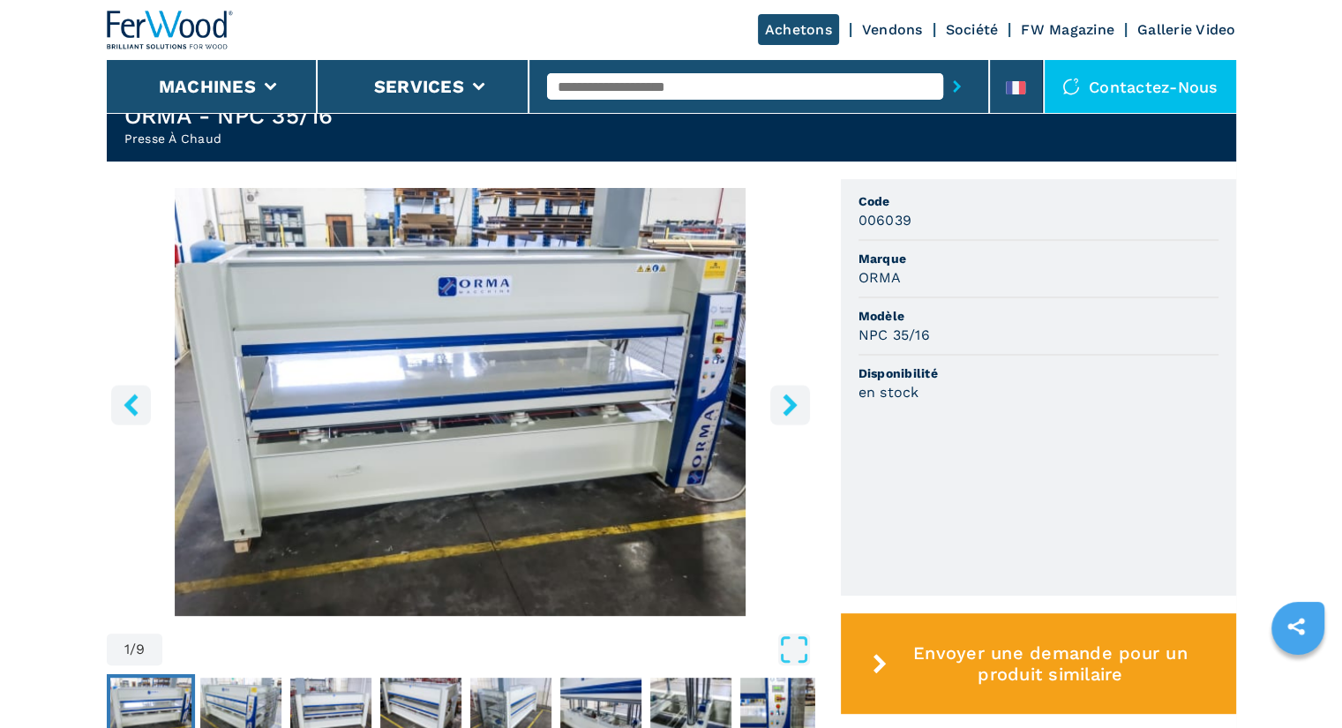
click at [131, 400] on icon "left-button" at bounding box center [130, 404] width 14 height 22
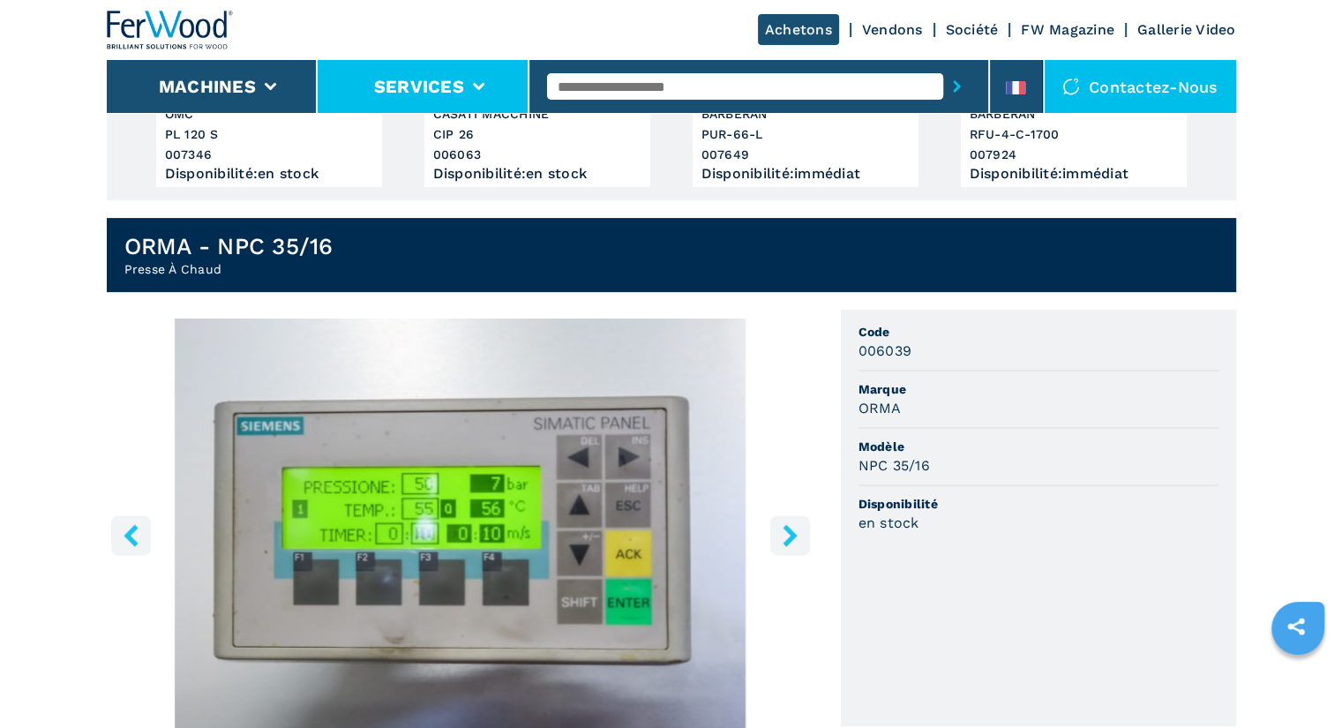
scroll to position [335, 0]
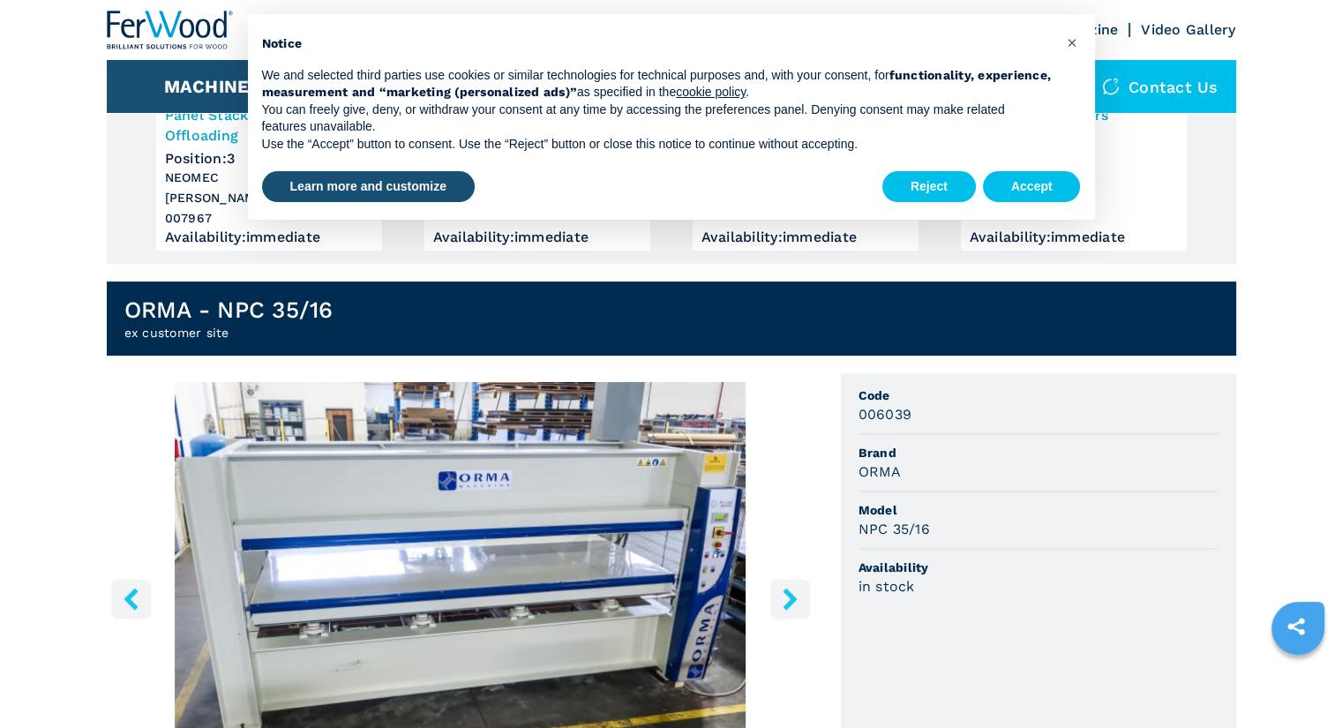
scroll to position [311, 0]
